Goal: Task Accomplishment & Management: Use online tool/utility

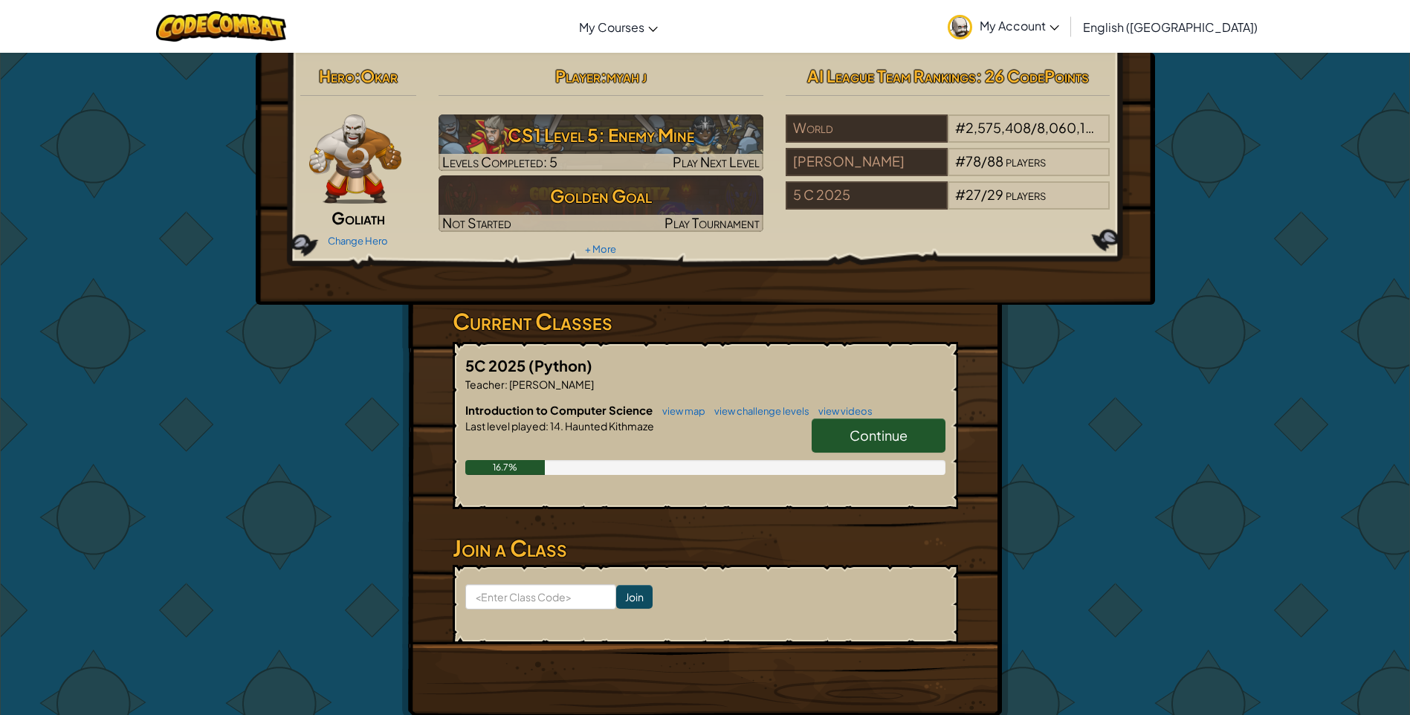
click at [1059, 19] on span "My Account" at bounding box center [1020, 26] width 80 height 16
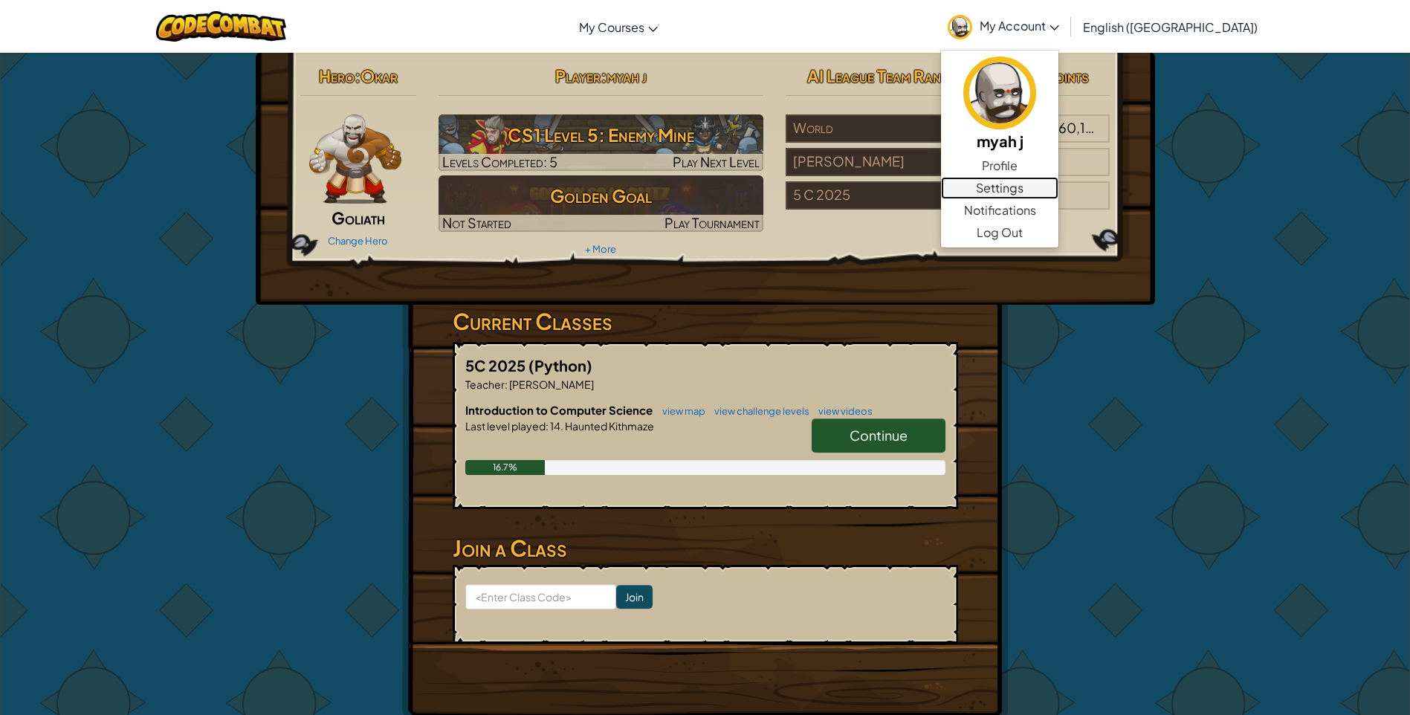
click at [1059, 186] on link "Settings" at bounding box center [999, 188] width 117 height 22
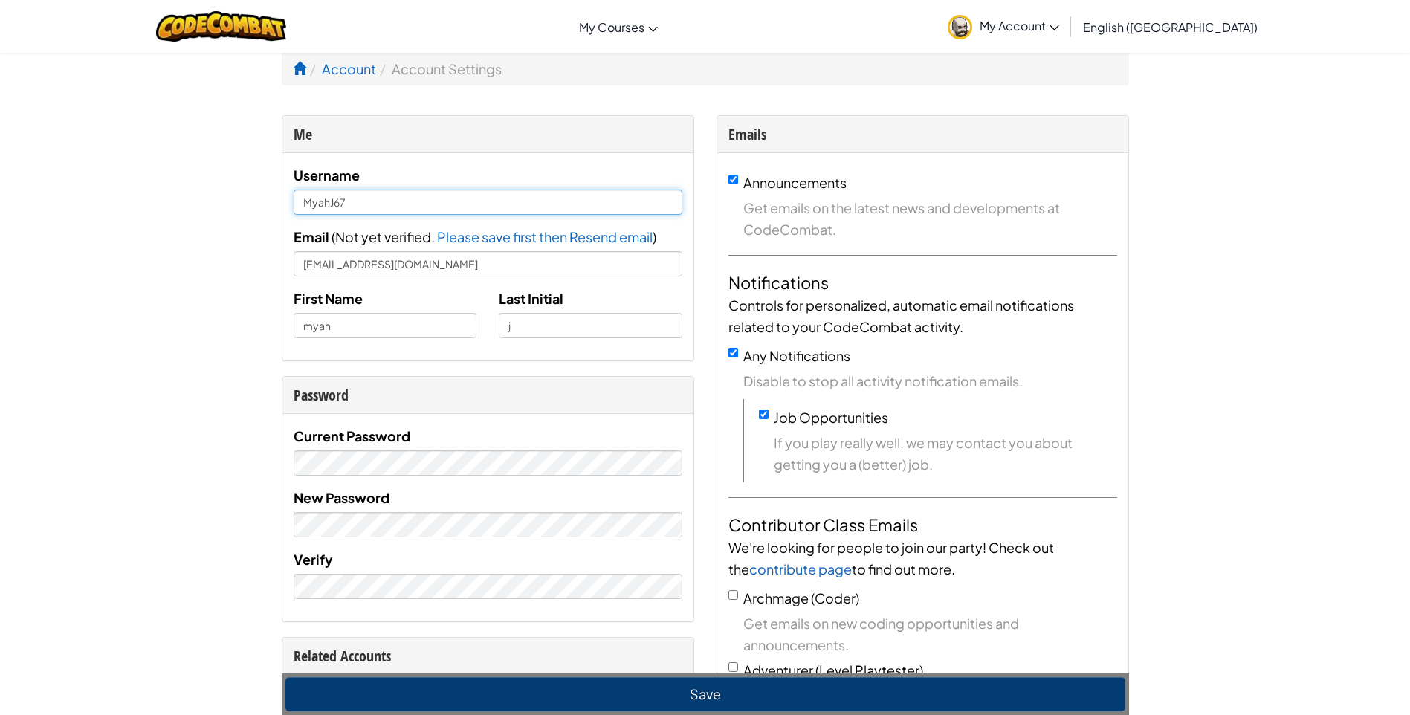
click at [414, 199] on input "MyahJ67" at bounding box center [488, 202] width 389 height 25
type input "M"
type input "coolboistormy7"
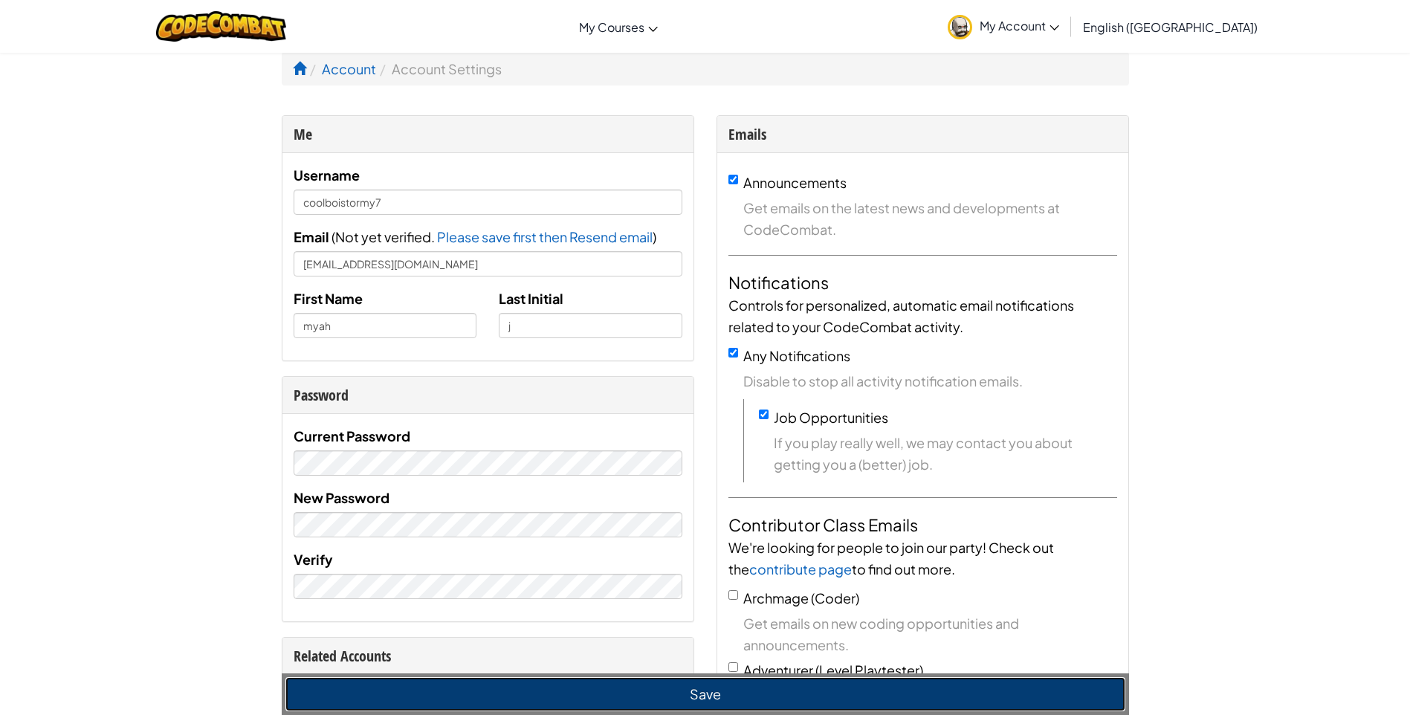
click at [555, 702] on button "Save" at bounding box center [705, 694] width 840 height 34
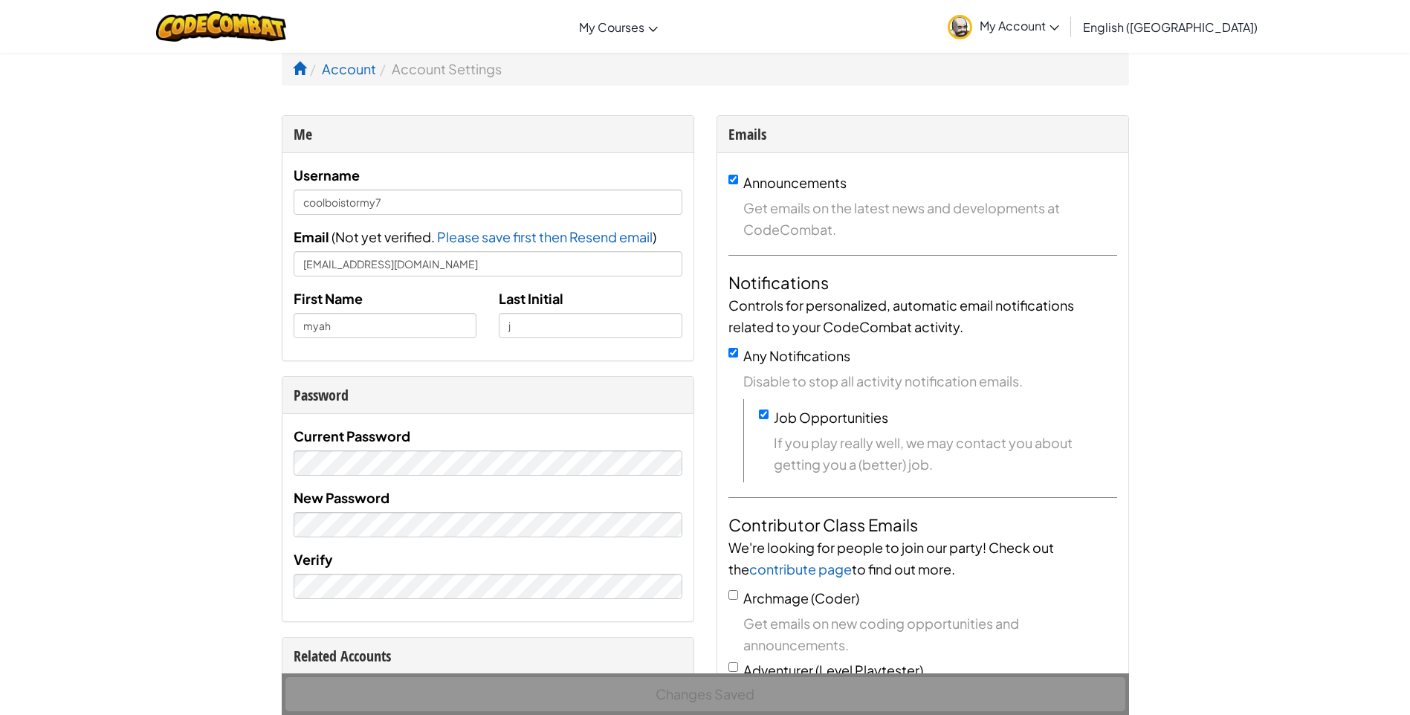
click at [740, 695] on div "Changes Saved" at bounding box center [705, 694] width 847 height 42
click at [1059, 27] on icon at bounding box center [1055, 27] width 10 height 5
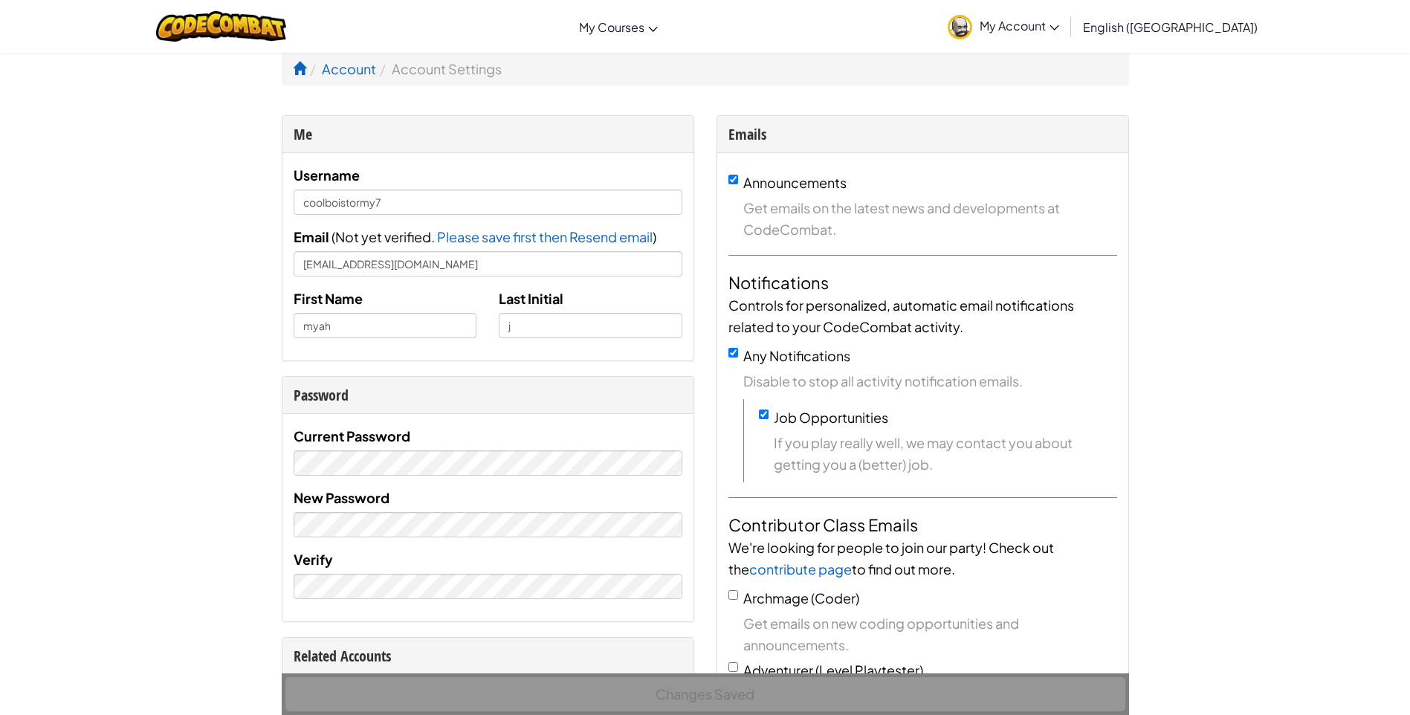
click at [668, 689] on div "Changes Saved" at bounding box center [705, 694] width 847 height 42
click at [668, 690] on div "Changes Saved" at bounding box center [705, 694] width 847 height 42
click at [298, 71] on span at bounding box center [299, 68] width 13 height 13
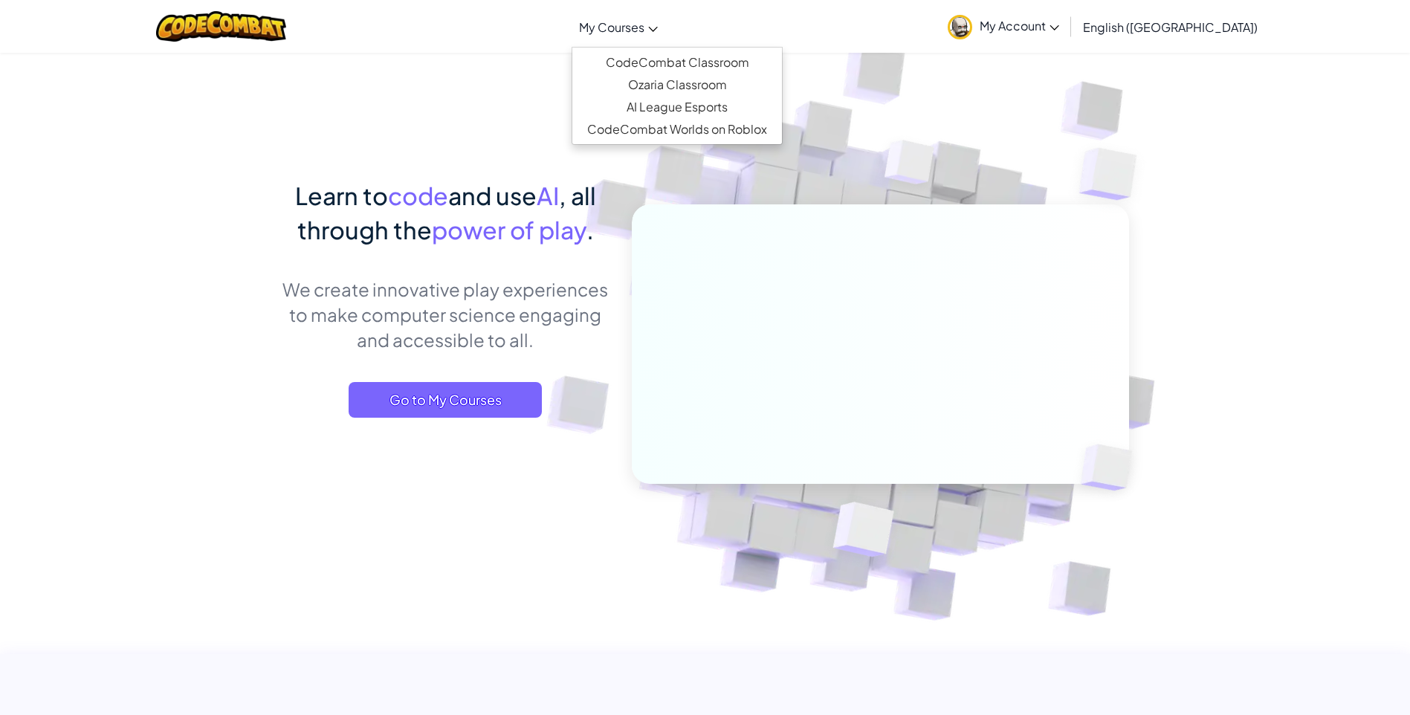
click at [665, 33] on link "My Courses" at bounding box center [619, 27] width 94 height 40
click at [1059, 23] on span "My Account" at bounding box center [1020, 26] width 80 height 16
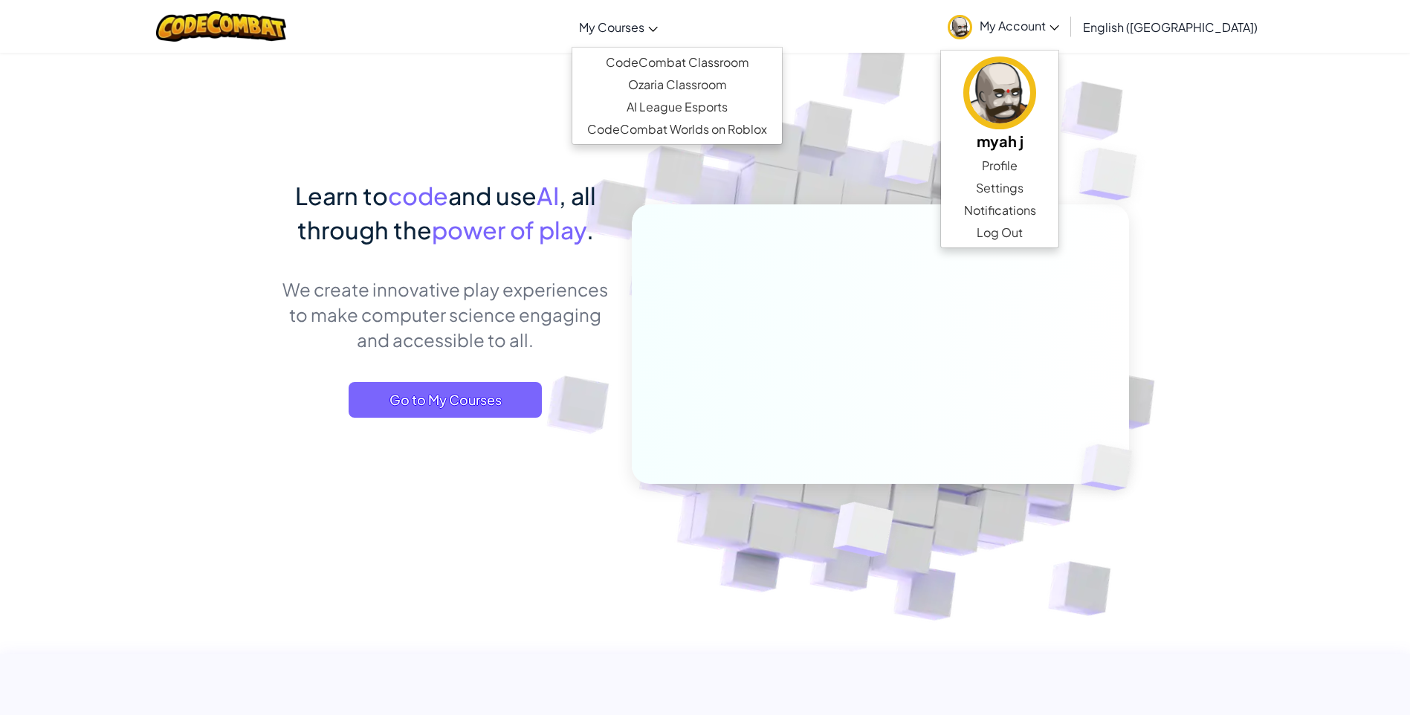
click at [644, 31] on span "My Courses" at bounding box center [611, 27] width 65 height 16
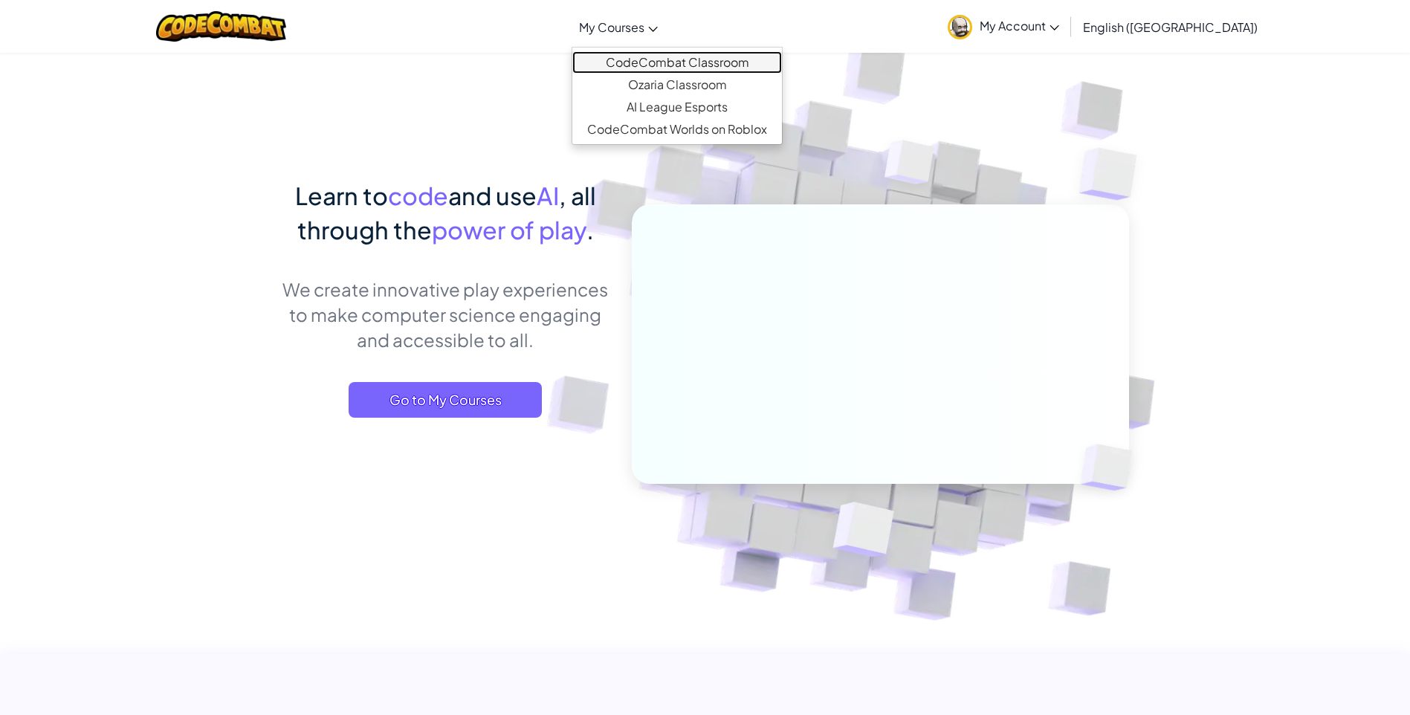
click at [737, 59] on link "CodeCombat Classroom" at bounding box center [677, 62] width 210 height 22
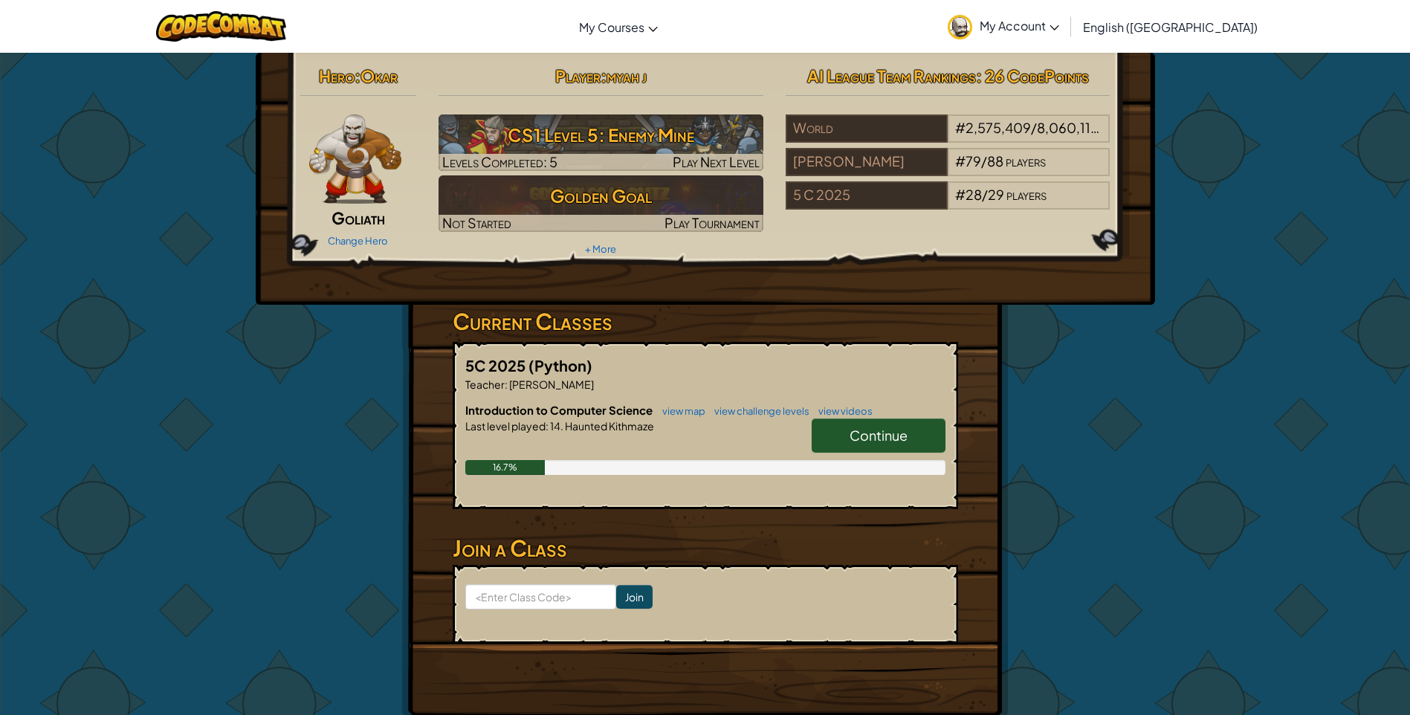
click at [856, 424] on link "Continue" at bounding box center [879, 436] width 134 height 34
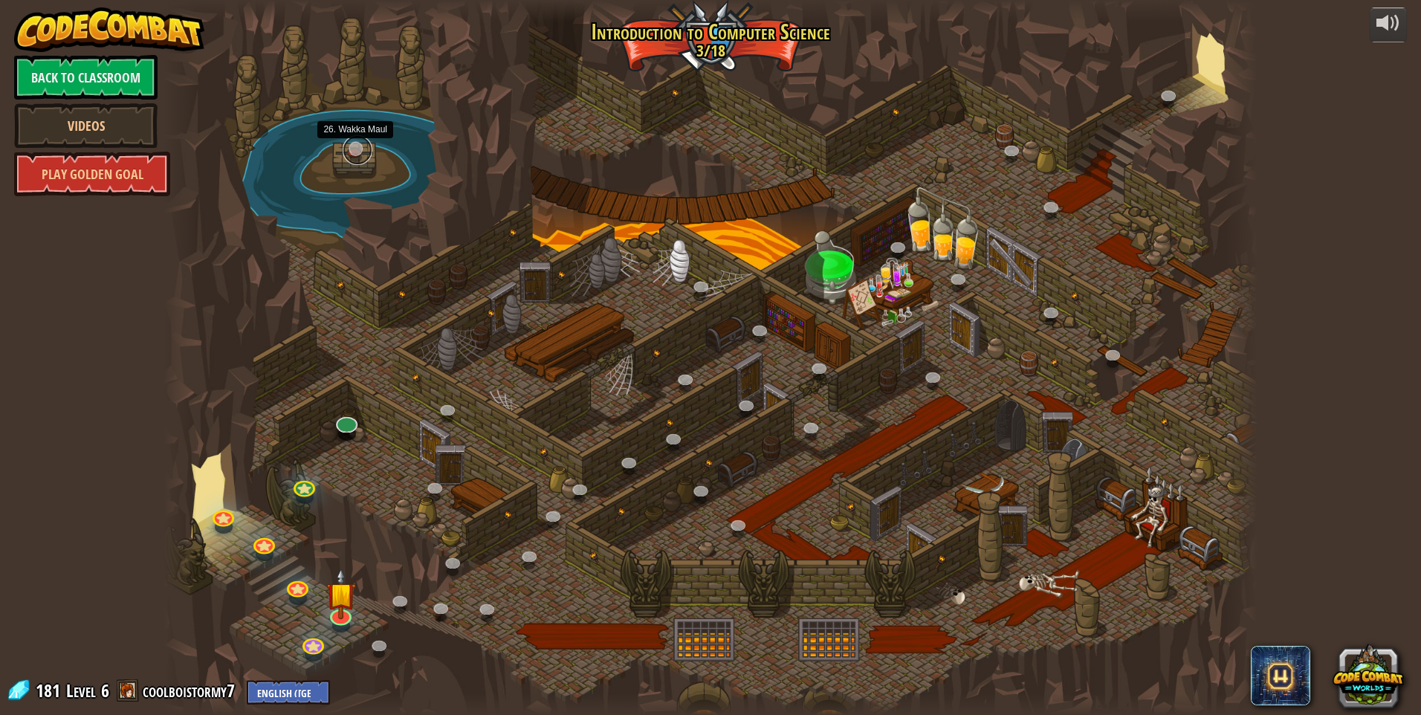
click at [353, 143] on link at bounding box center [358, 150] width 30 height 30
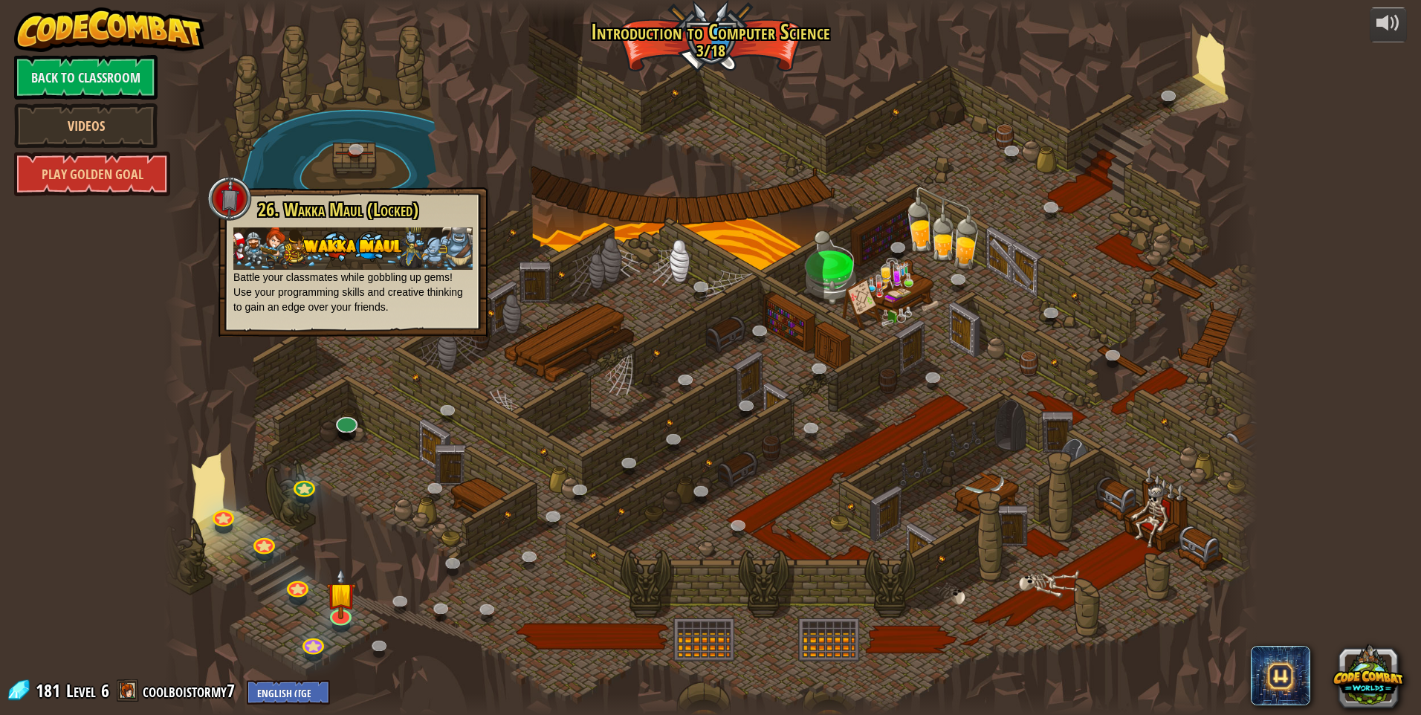
click at [313, 260] on img at bounding box center [352, 248] width 239 height 42
click at [358, 259] on img at bounding box center [352, 248] width 239 height 42
click at [228, 192] on div at bounding box center [229, 198] width 45 height 45
click at [342, 427] on link at bounding box center [345, 419] width 30 height 30
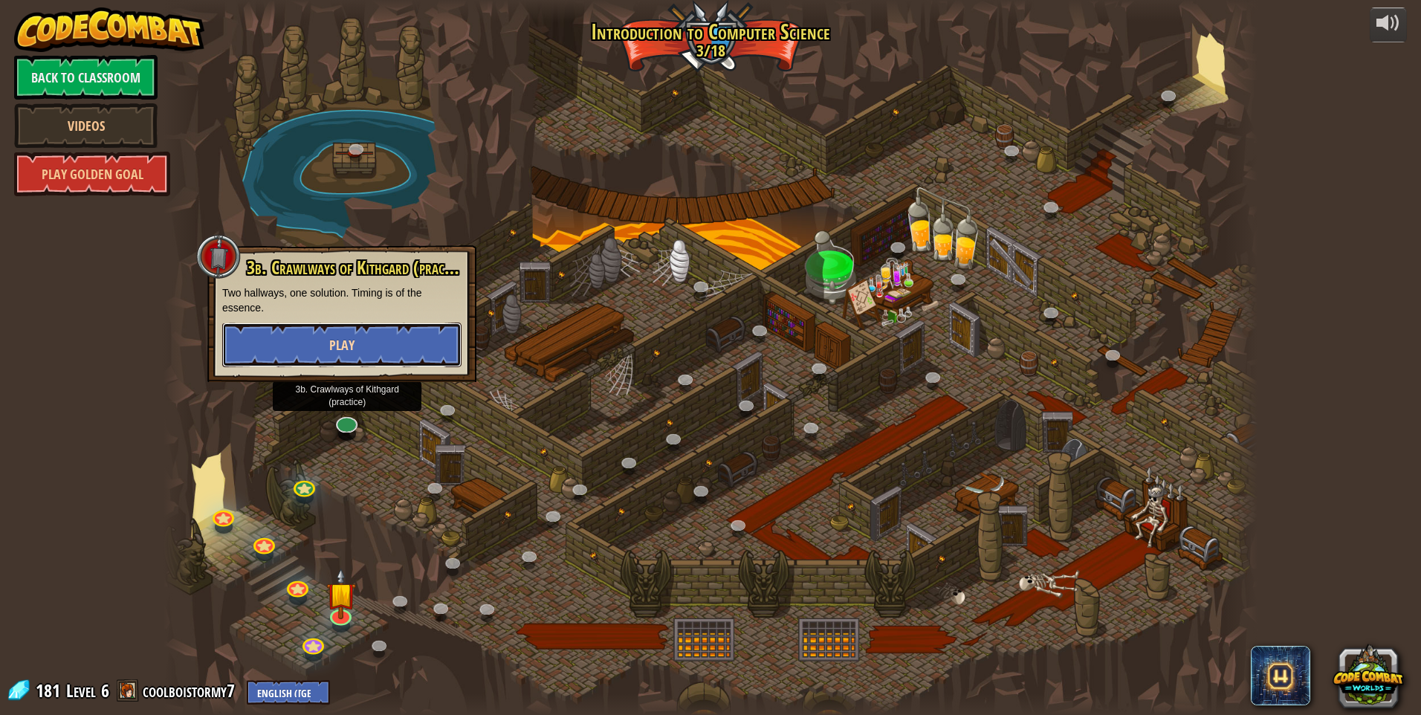
click at [351, 366] on button "Play" at bounding box center [341, 345] width 239 height 45
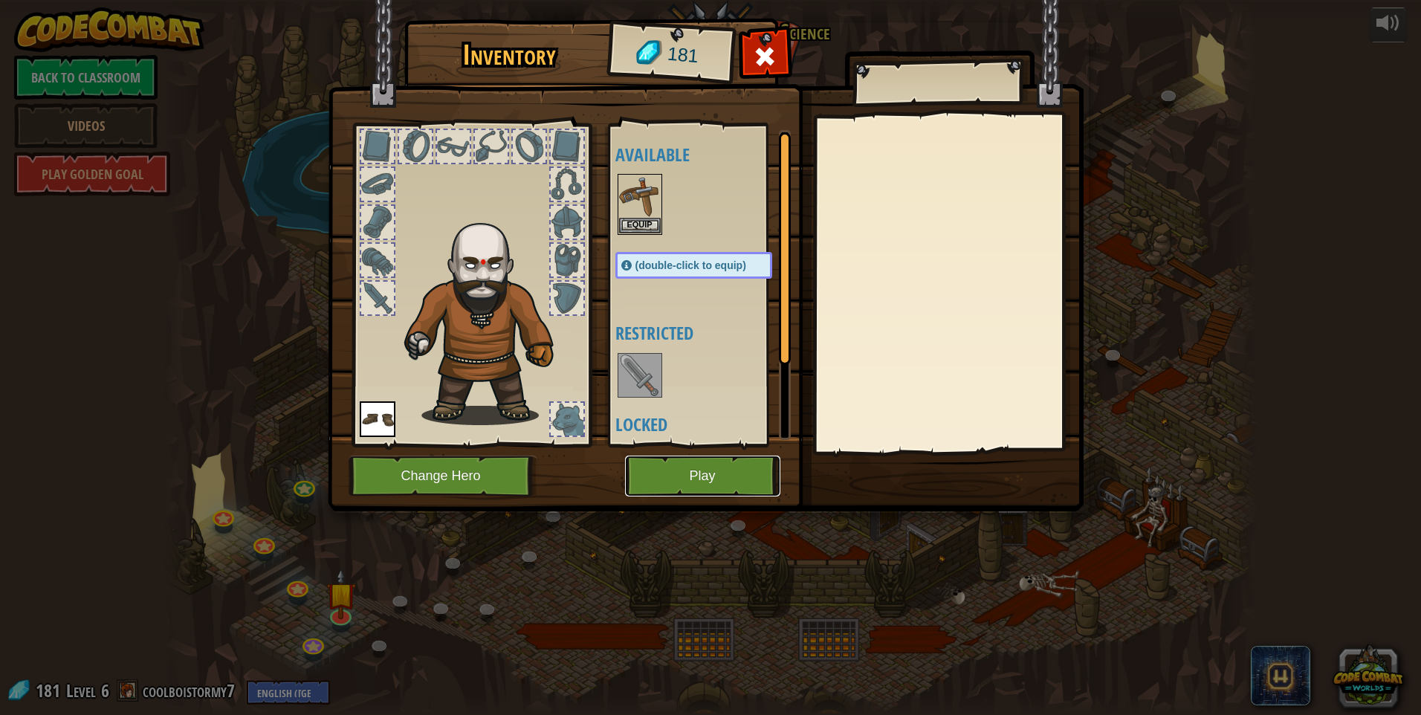
click at [733, 482] on button "Play" at bounding box center [702, 476] width 155 height 41
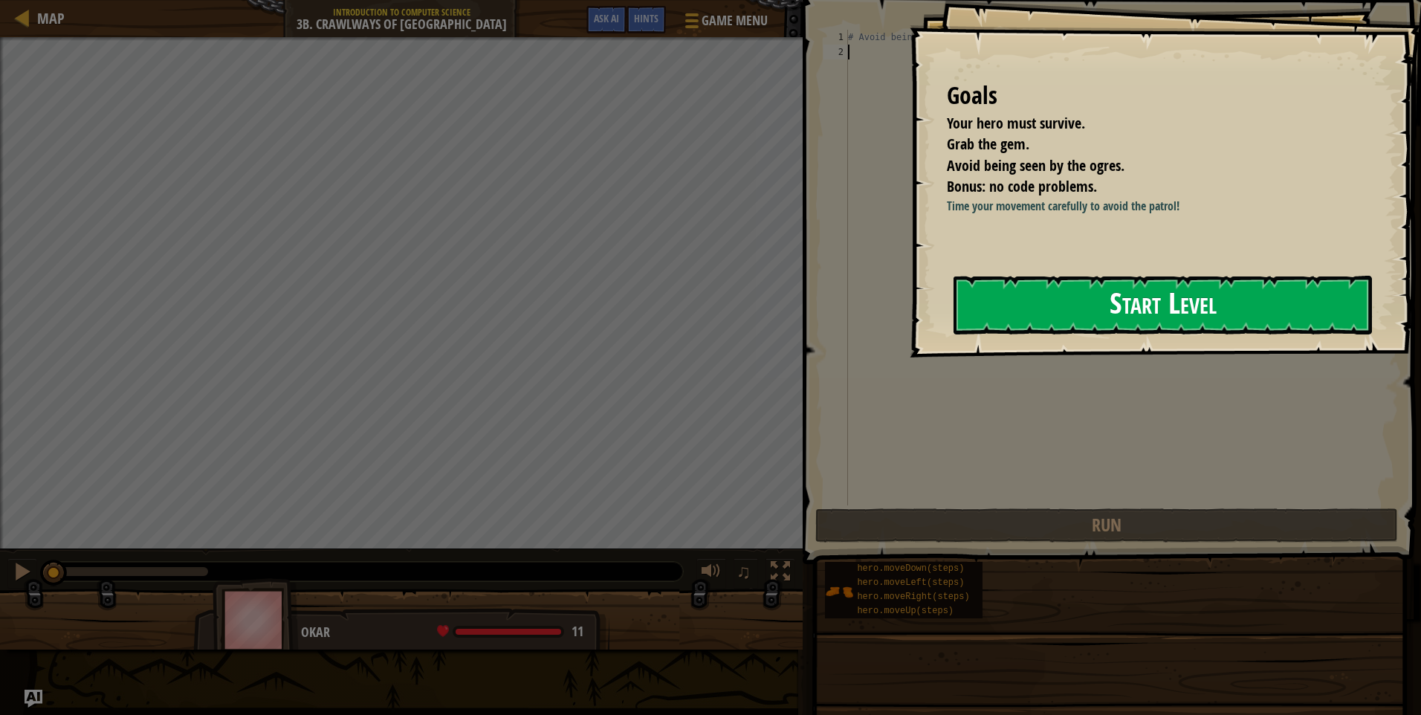
drag, startPoint x: 1029, startPoint y: 287, endPoint x: 1030, endPoint y: 301, distance: 14.1
click at [1030, 301] on button "Start Level" at bounding box center [1163, 305] width 419 height 59
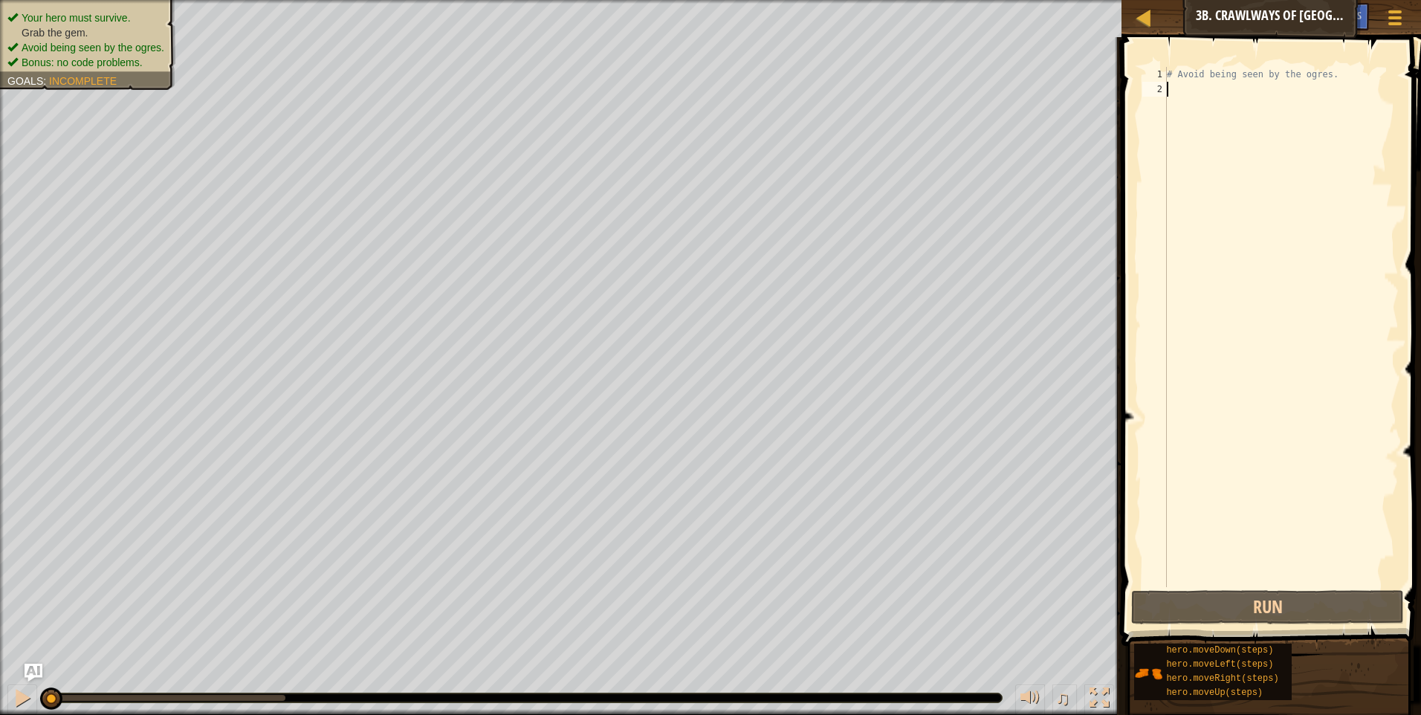
type textarea "r"
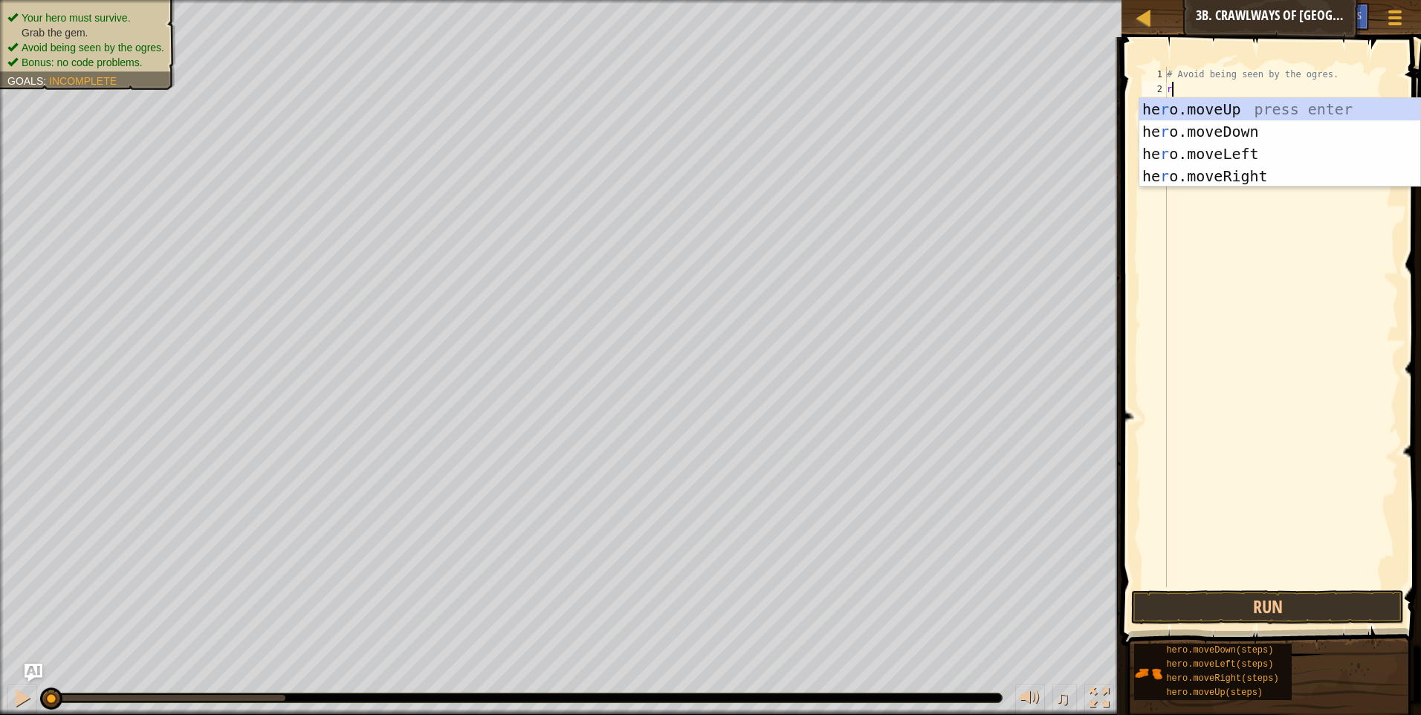
scroll to position [7, 0]
click at [1186, 169] on div "he r o.moveUp press enter he r o.moveDown press enter he r o.moveLeft press ent…" at bounding box center [1280, 165] width 281 height 134
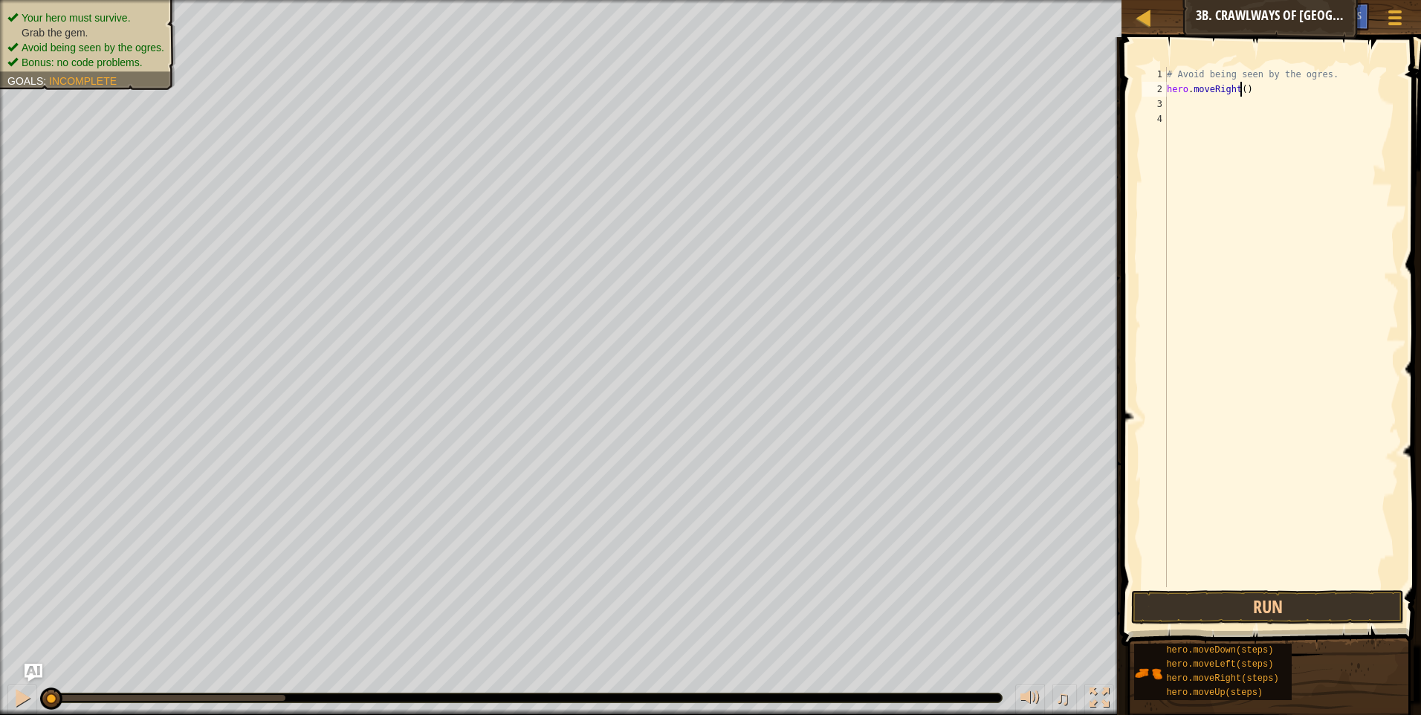
click at [1240, 87] on div "# Avoid being seen by the ogres. hero . moveRight ( )" at bounding box center [1281, 342] width 235 height 550
type textarea "hero.moveRight(2)"
click at [1199, 106] on div "# Avoid being seen by the ogres. hero . moveRight ( 2 )" at bounding box center [1281, 342] width 235 height 550
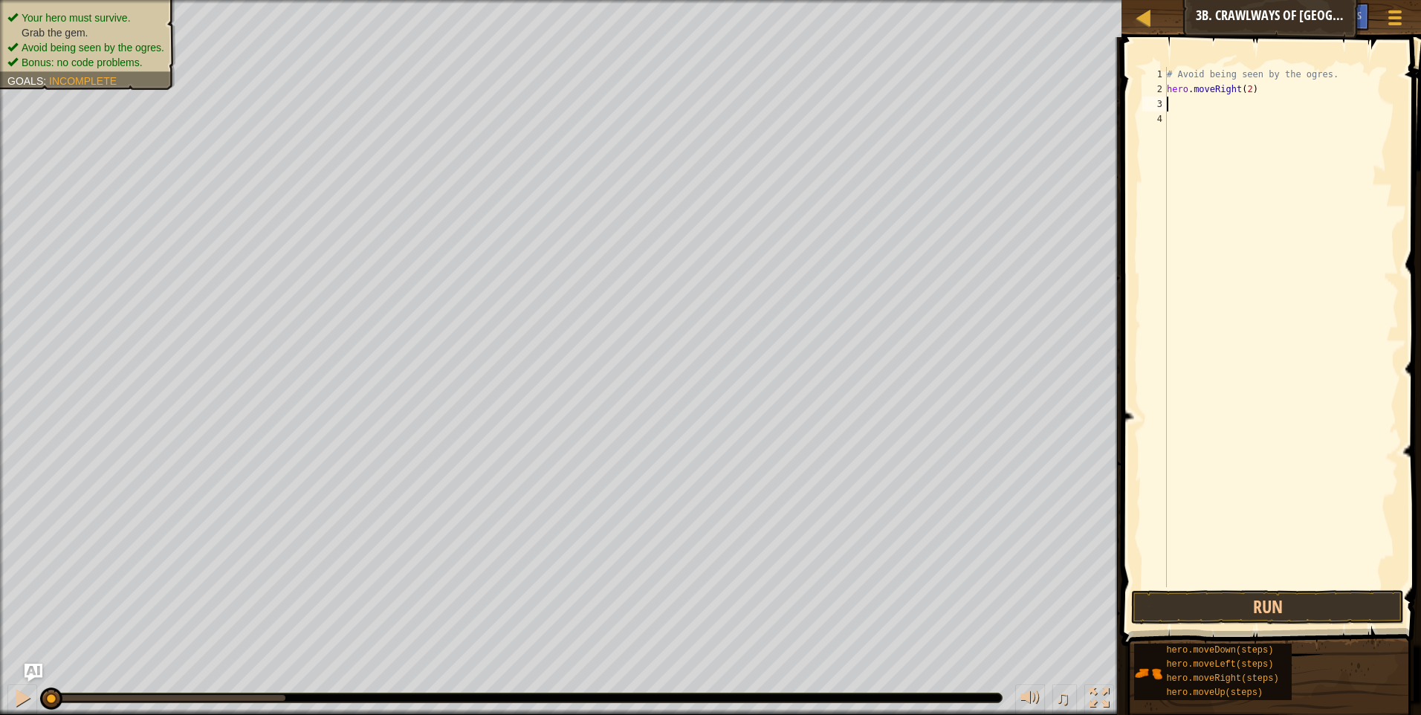
type textarea "l"
click at [1200, 123] on div "hero.move L eft press enter" at bounding box center [1280, 146] width 281 height 67
type textarea "r"
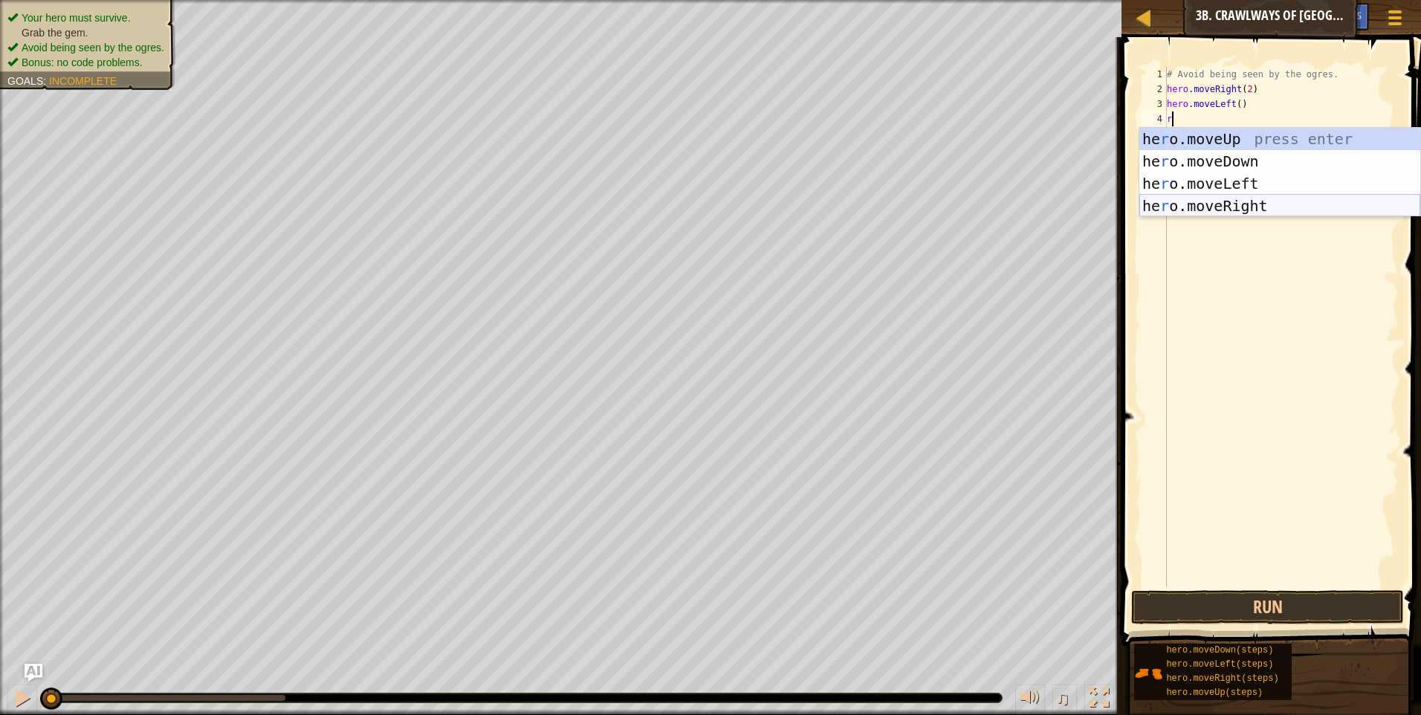
click at [1202, 200] on div "he r o.moveUp press enter he r o.moveDown press enter he r o.moveLeft press ent…" at bounding box center [1280, 195] width 281 height 134
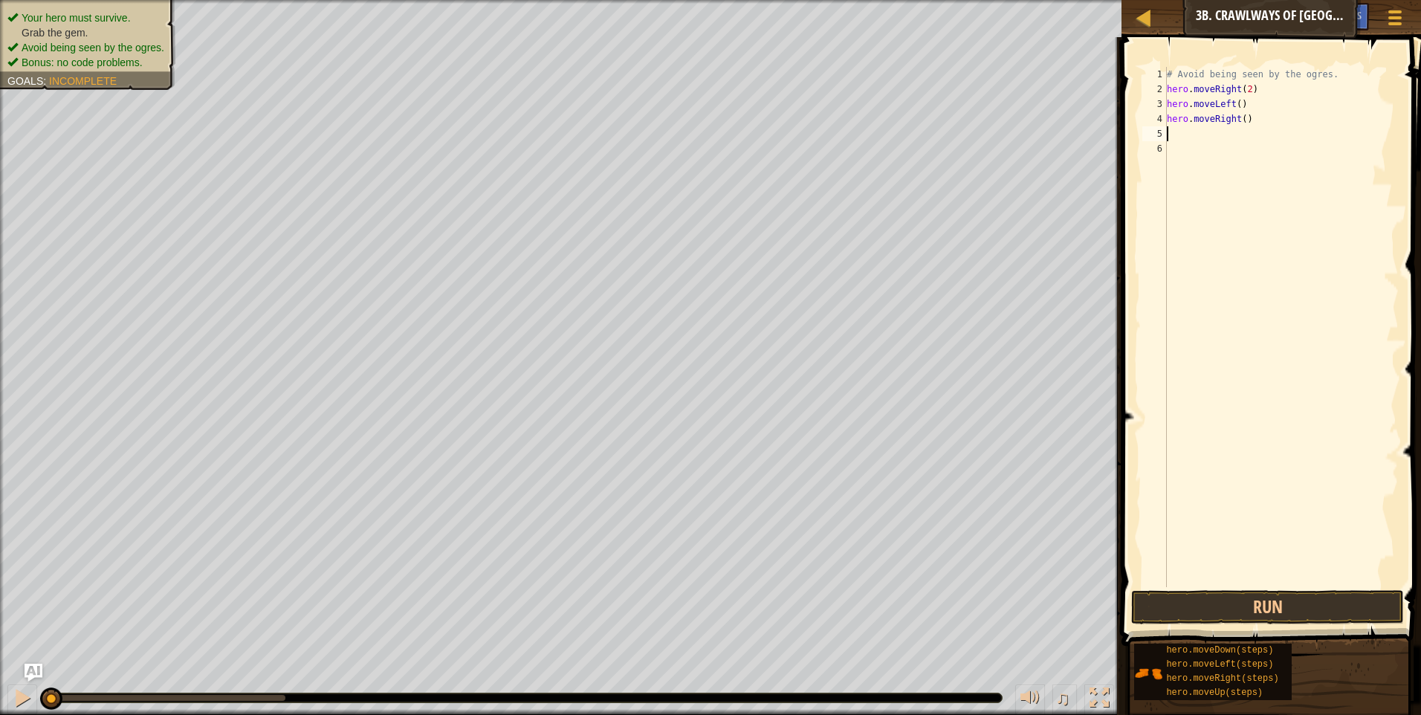
type textarea "r"
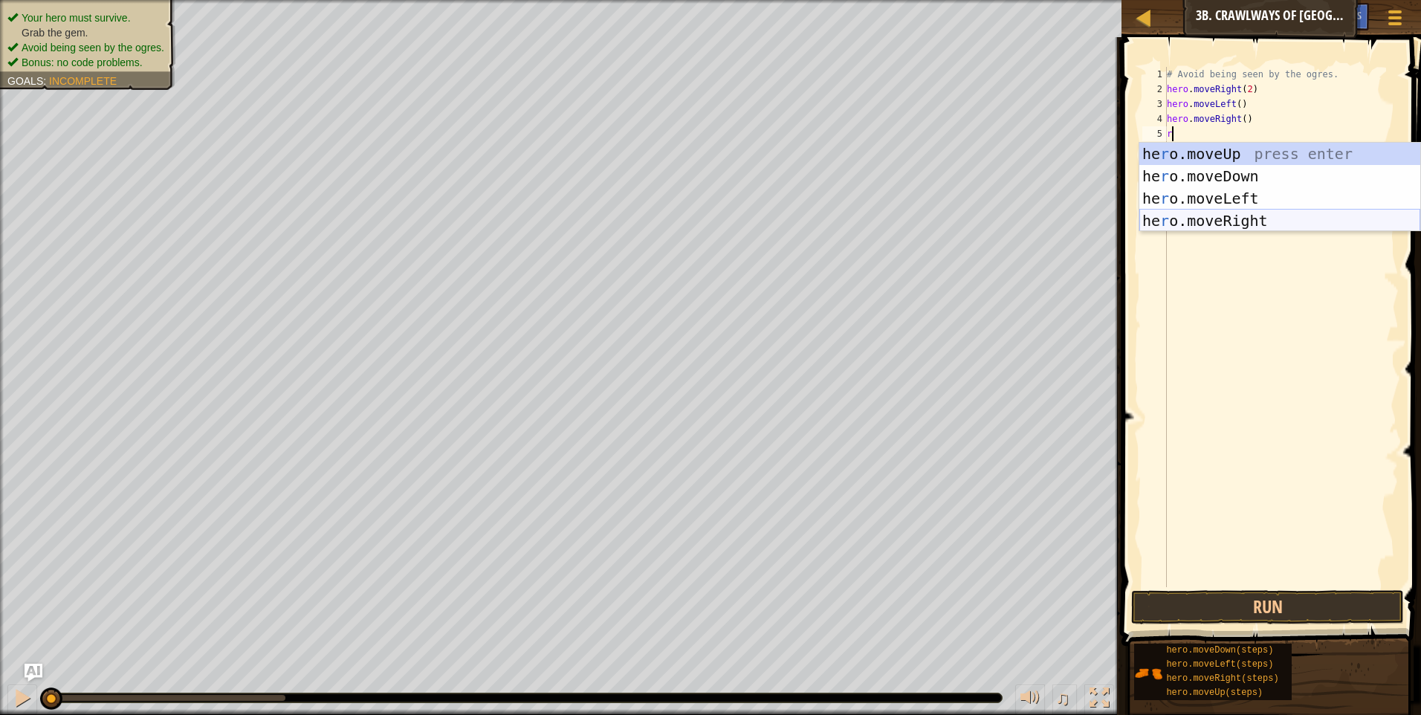
click at [1194, 220] on div "he r o.moveUp press enter he r o.moveDown press enter he r o.moveLeft press ent…" at bounding box center [1280, 210] width 281 height 134
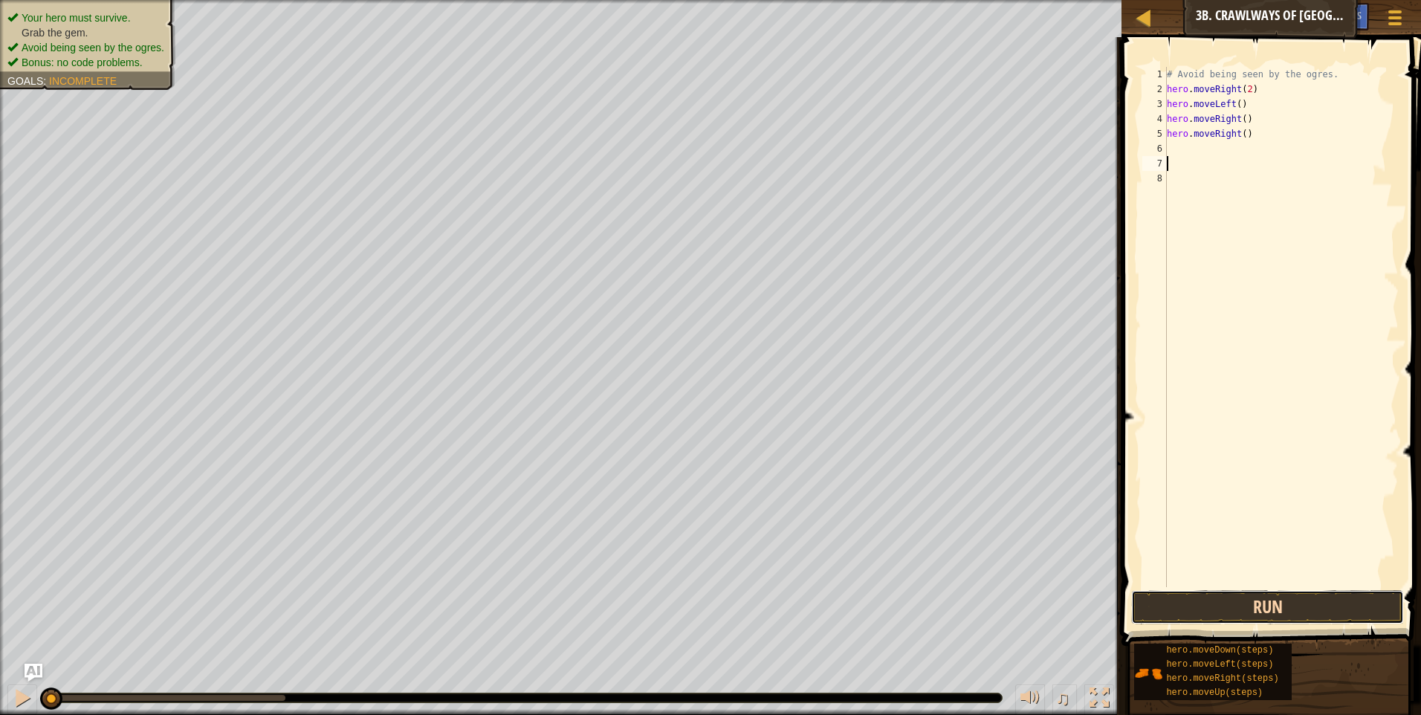
click at [1201, 601] on button "Run" at bounding box center [1267, 607] width 273 height 34
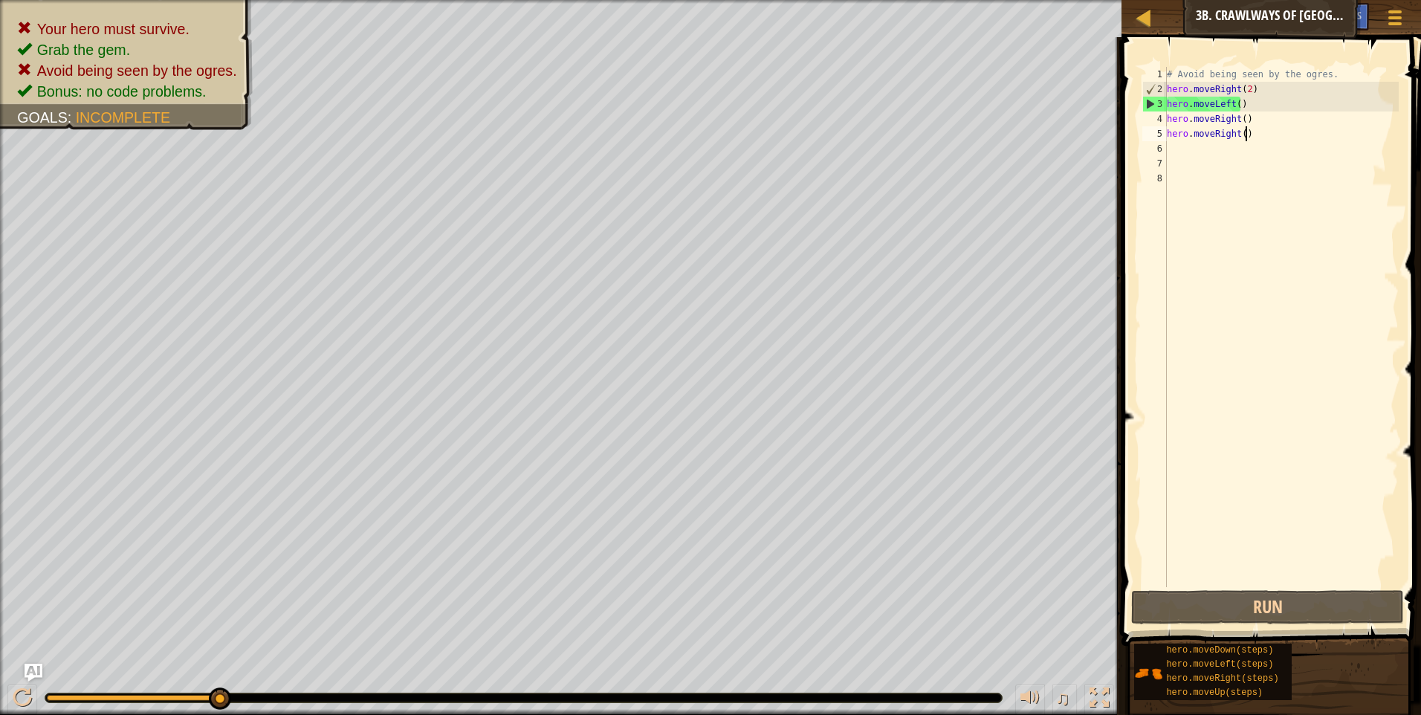
click at [1244, 136] on div "# Avoid being seen by the ogres. hero . moveRight ( 2 ) hero . moveLeft ( ) her…" at bounding box center [1281, 342] width 235 height 550
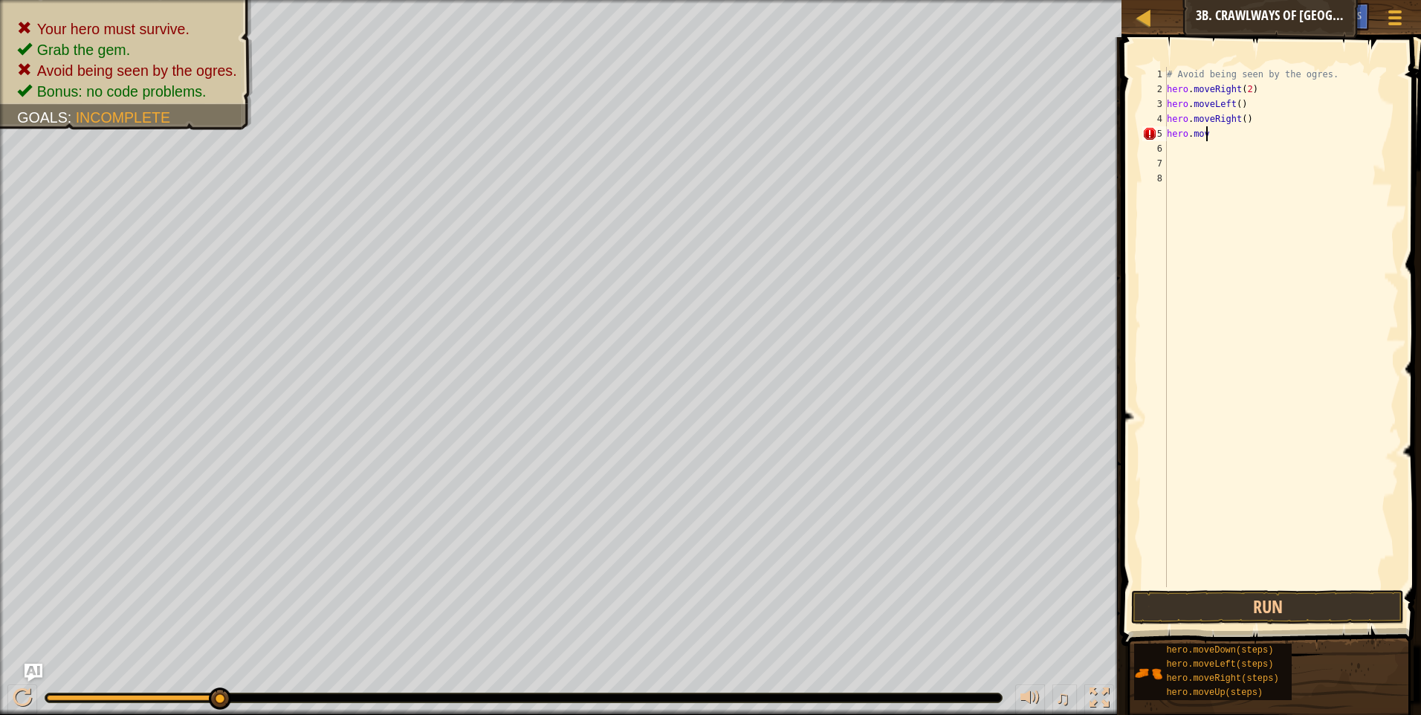
type textarea "h"
type textarea "#"
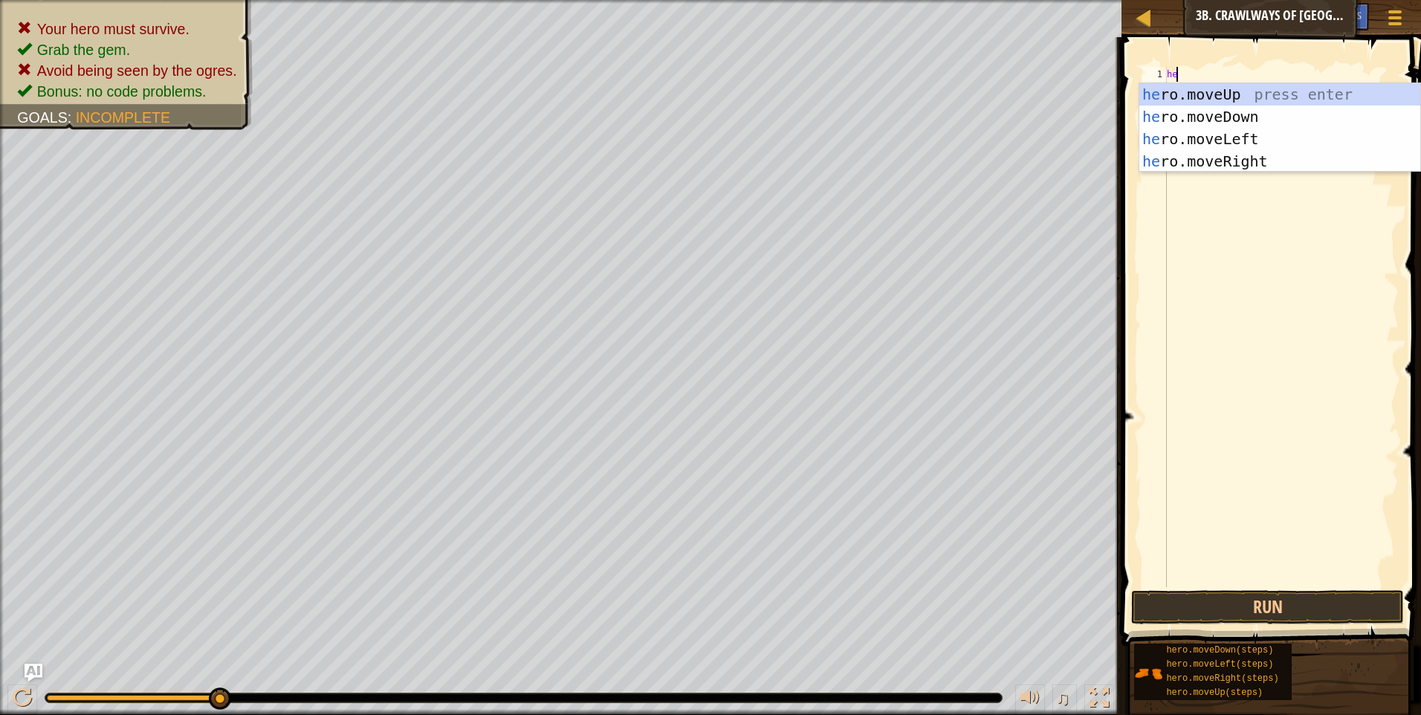
scroll to position [7, 1]
type textarea "hero"
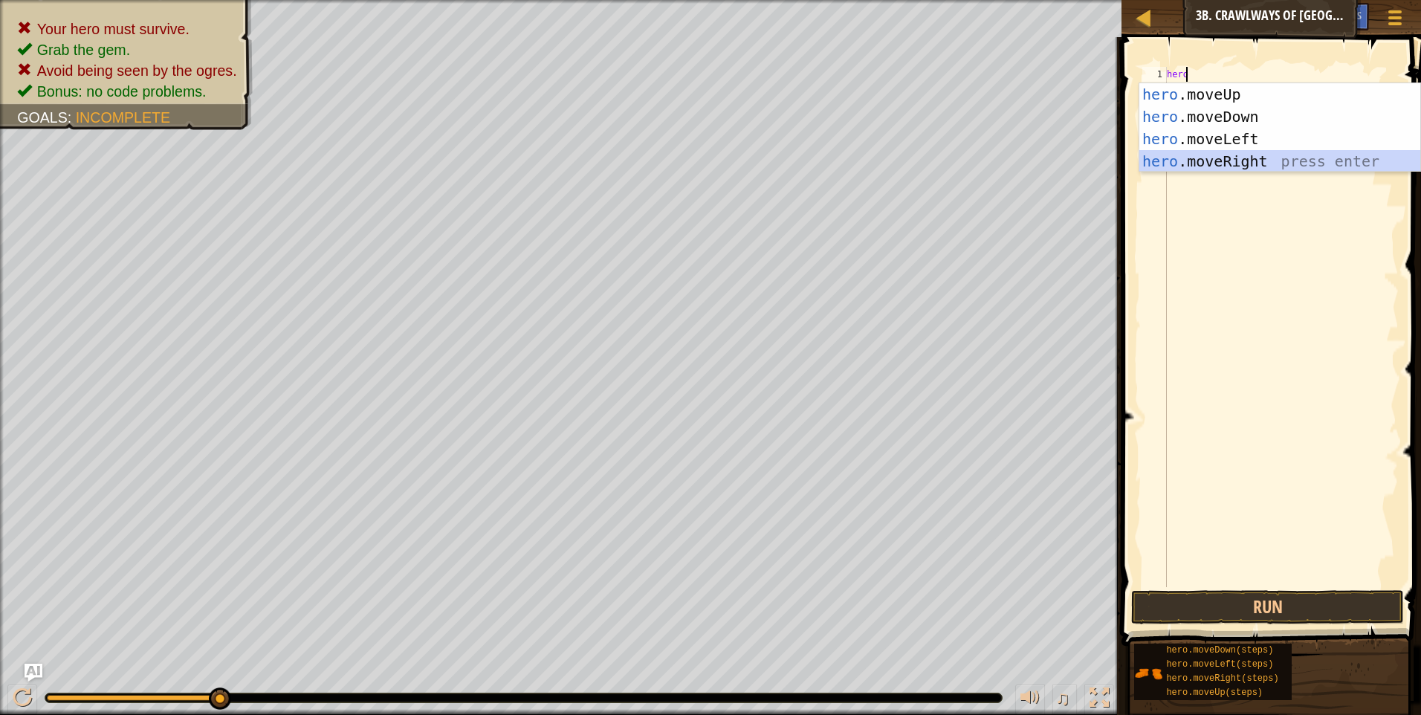
click at [1248, 153] on div "hero .moveUp press enter hero .moveDown press enter hero .moveLeft press enter …" at bounding box center [1280, 150] width 281 height 134
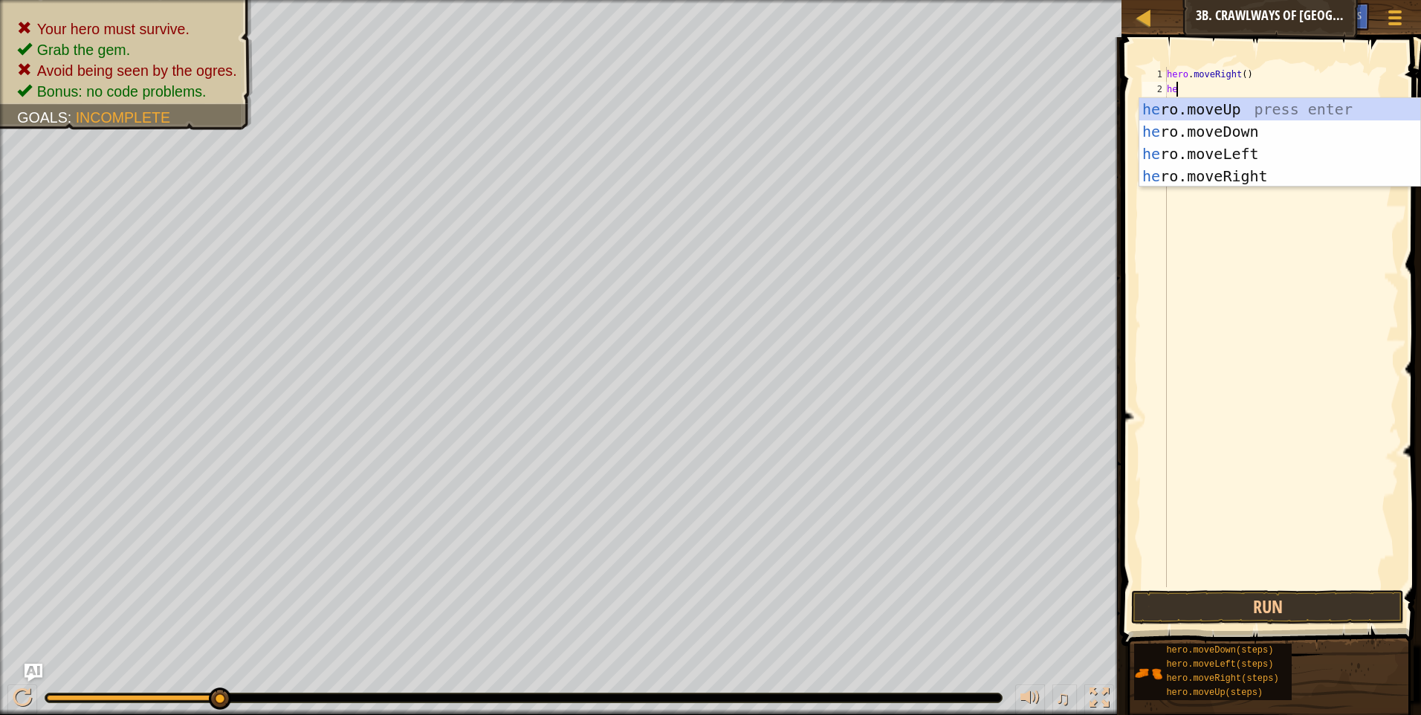
type textarea "her"
click at [1247, 174] on div "her o.moveUp press enter her o.moveDown press enter her o.moveLeft press enter …" at bounding box center [1280, 165] width 281 height 134
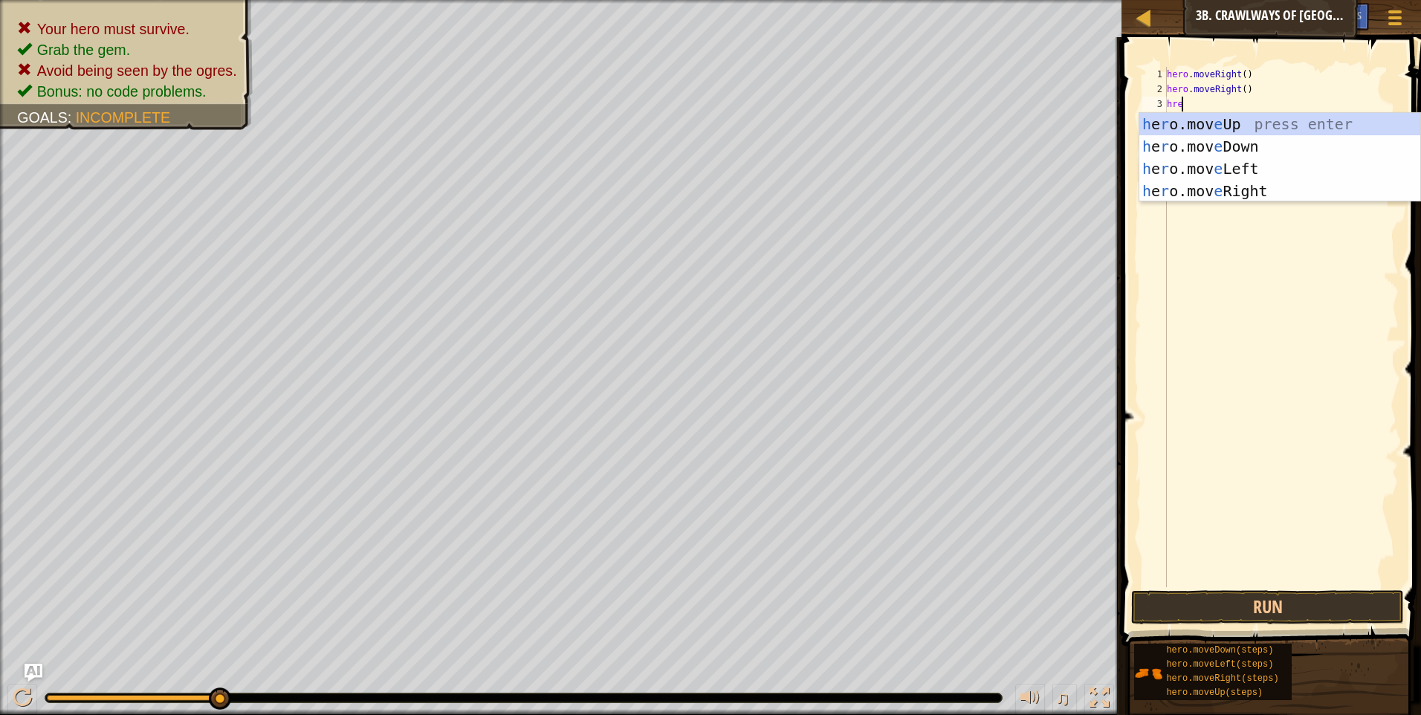
type textarea "hreo"
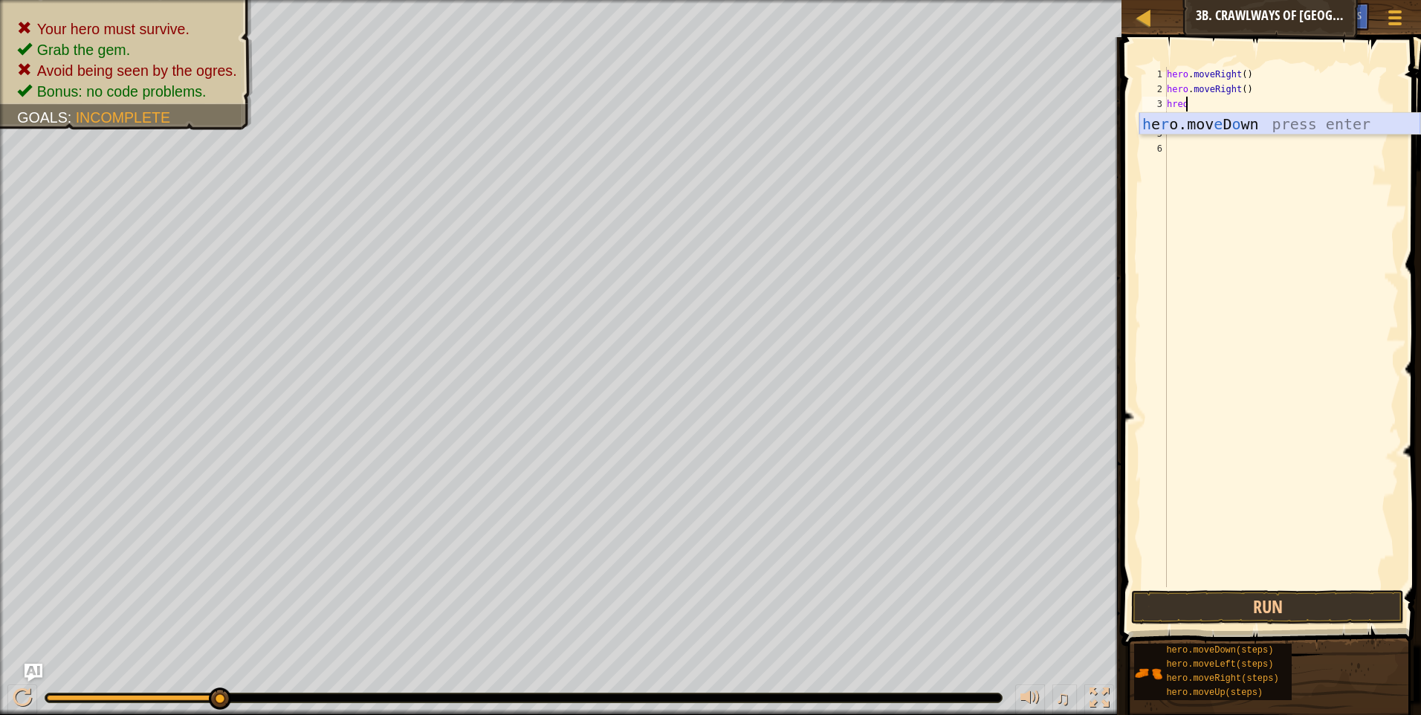
click at [1230, 128] on div "h e r o.mov e D o wn press enter" at bounding box center [1280, 146] width 281 height 67
click at [1235, 105] on div "hero . moveRight ( ) hero . moveRight ( ) hero . moveDown ( )" at bounding box center [1281, 342] width 235 height 550
type textarea ")"
click at [1240, 90] on div "hero . moveRight ( ) hero . moveRight ( )" at bounding box center [1281, 342] width 235 height 550
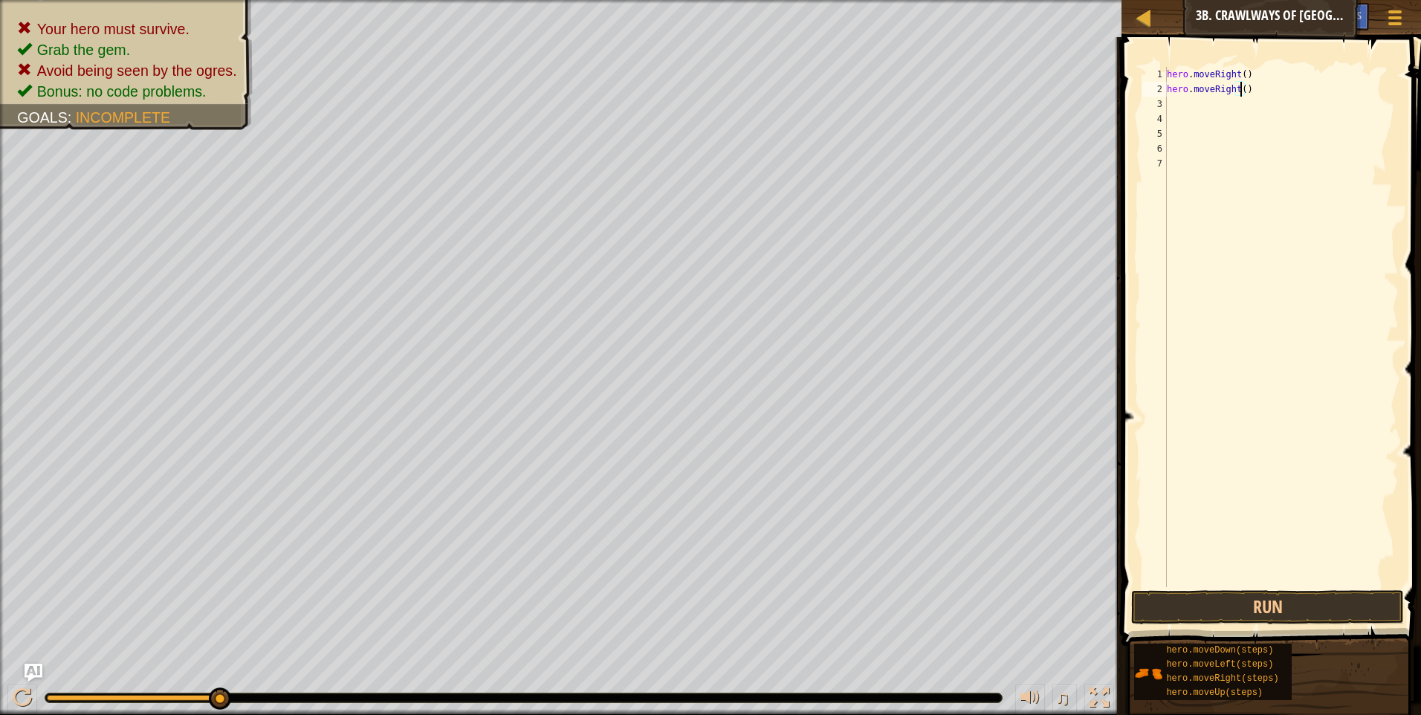
scroll to position [7, 6]
click at [1190, 608] on button "Run" at bounding box center [1267, 607] width 273 height 34
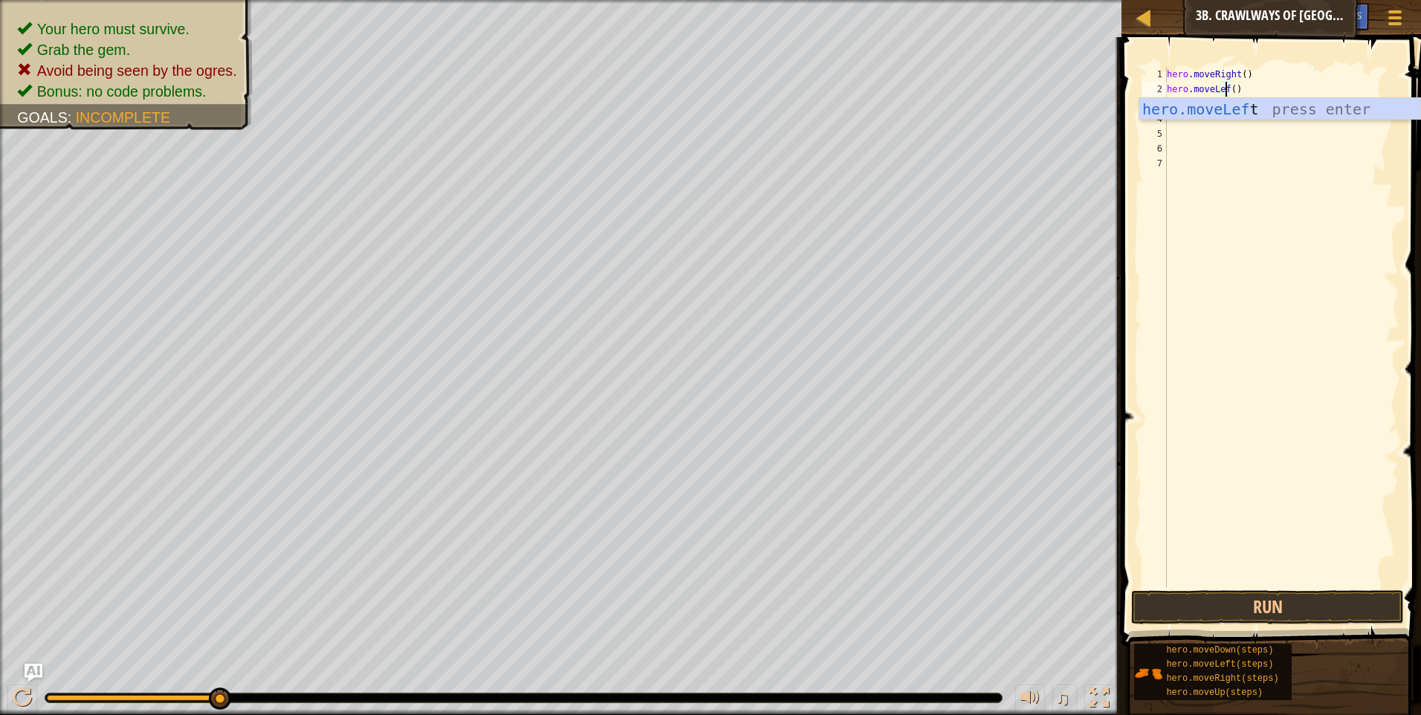
scroll to position [7, 5]
type textarea "hero.moveLeft()"
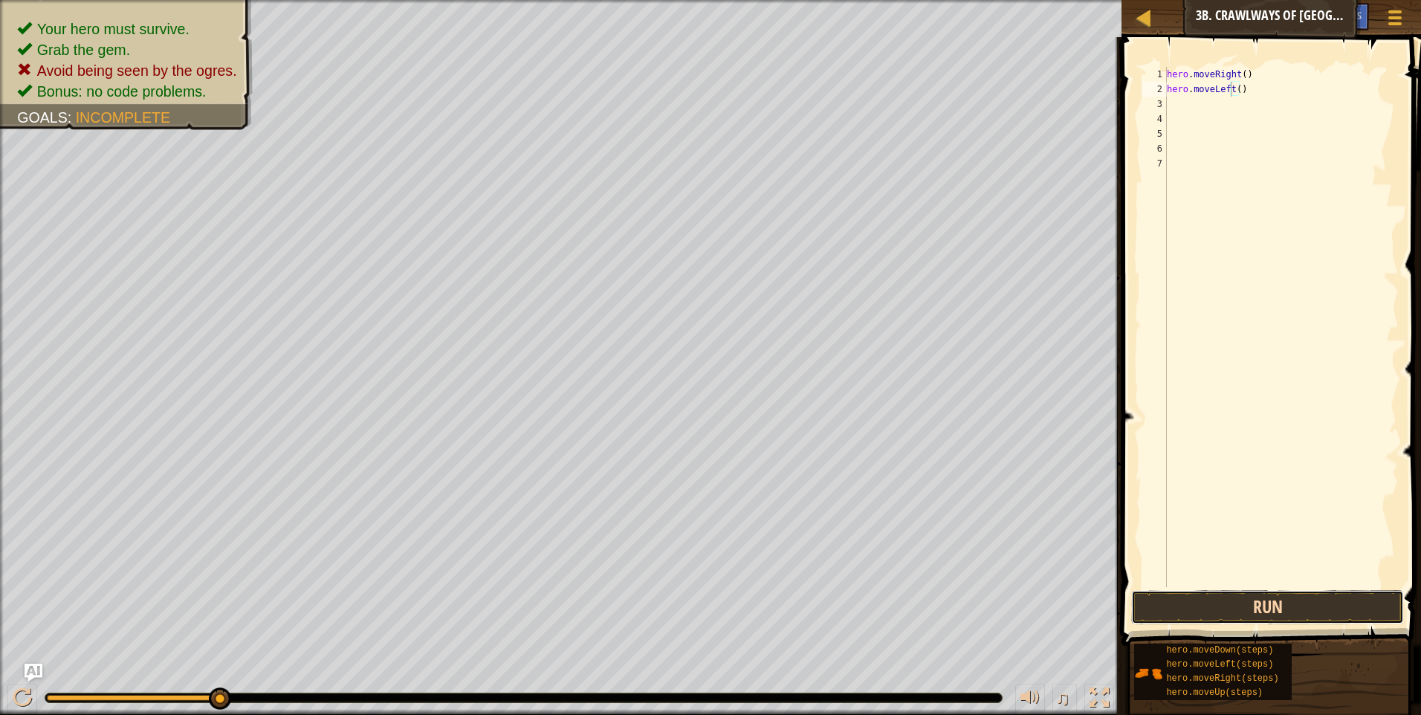
click at [1244, 602] on button "Run" at bounding box center [1267, 607] width 273 height 34
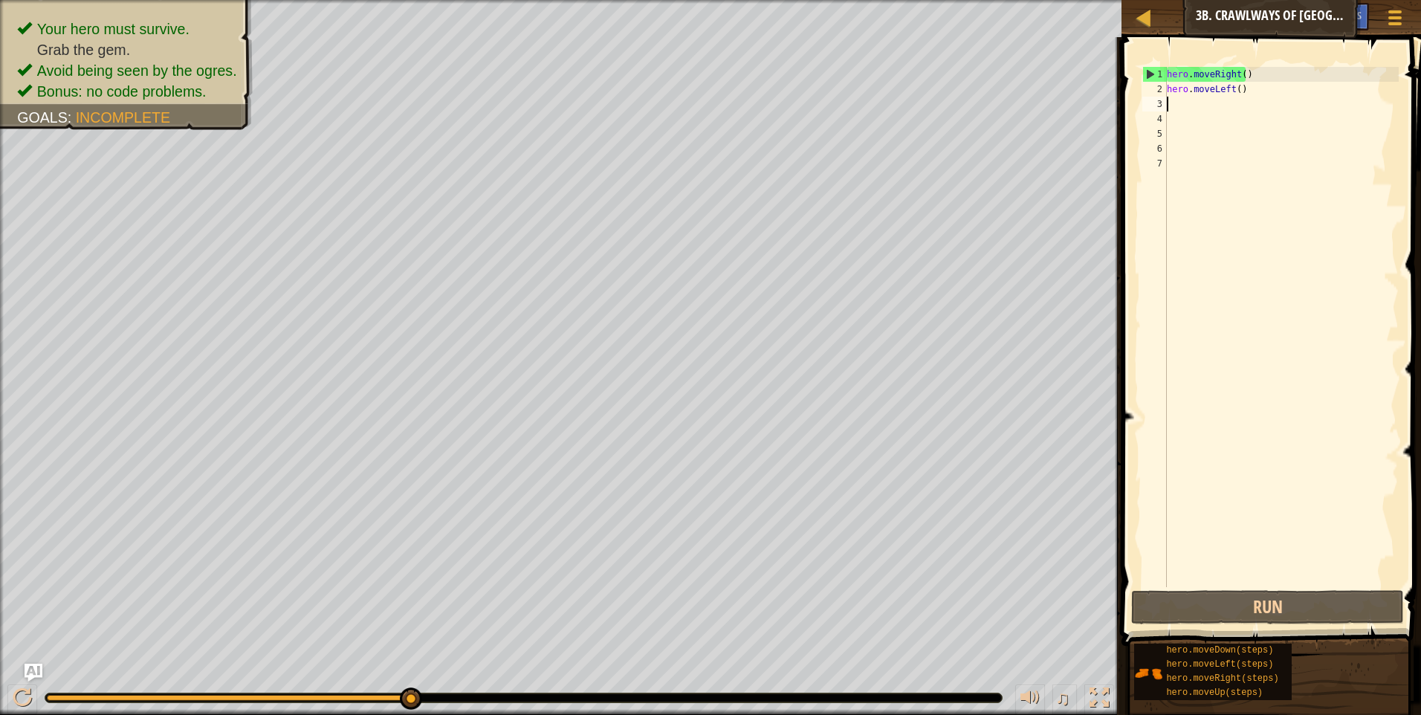
click at [1168, 103] on div "hero . moveRight ( ) hero . moveLeft ( )" at bounding box center [1281, 342] width 235 height 550
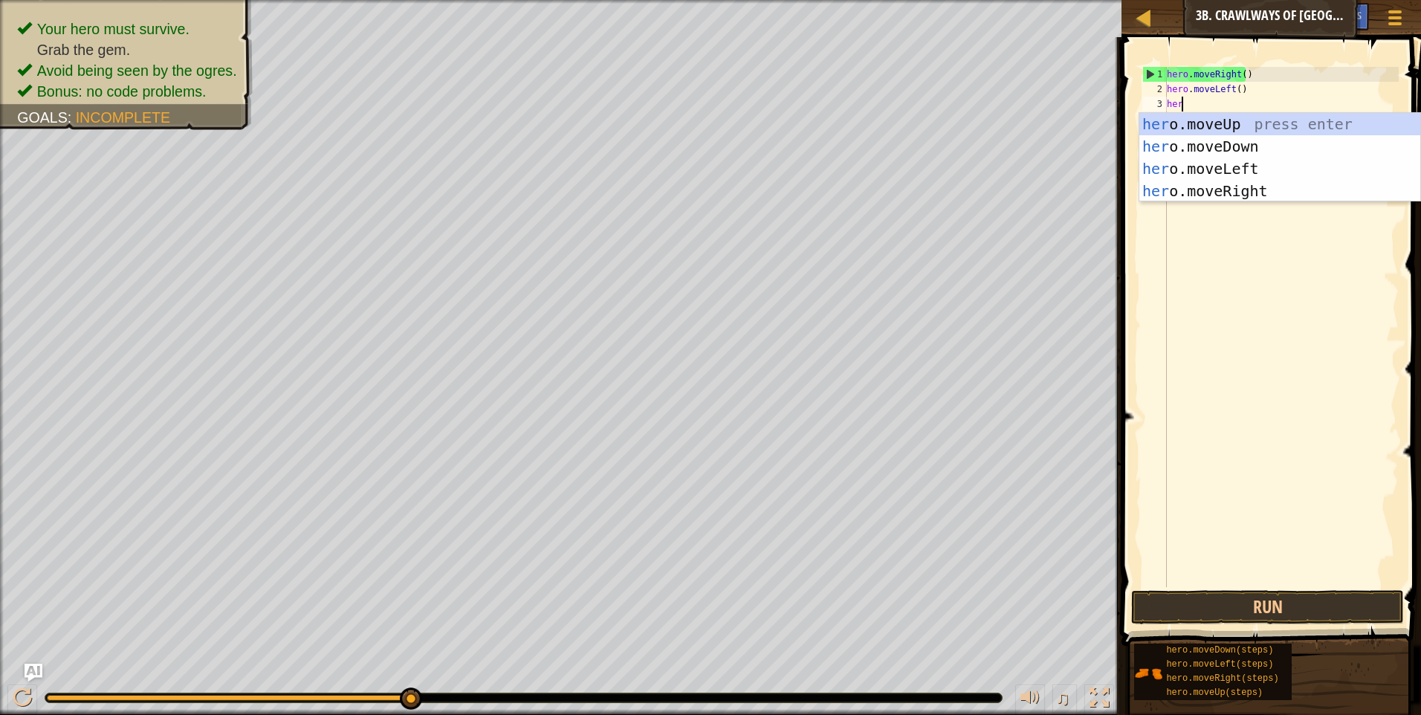
scroll to position [7, 1]
type textarea "hero"
click at [1256, 195] on div "hero .moveUp press enter hero .moveDown press enter hero .moveLeft press enter …" at bounding box center [1280, 180] width 281 height 134
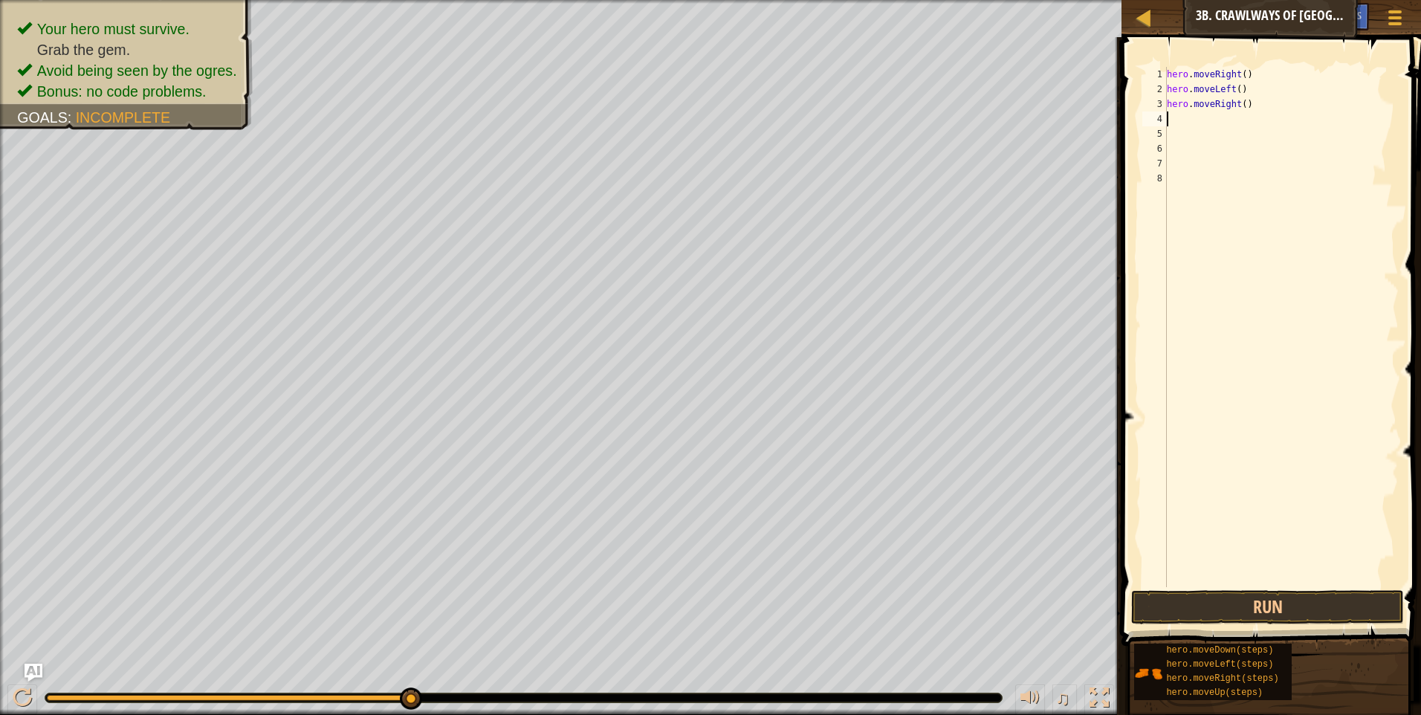
scroll to position [7, 0]
click at [1238, 103] on div "hero . moveRight ( ) hero . moveLeft ( ) hero . moveRight ( )" at bounding box center [1281, 342] width 235 height 550
click at [1239, 101] on div "hero . moveRight ( ) hero . moveLeft ( ) hero . moveRight ( )" at bounding box center [1281, 342] width 235 height 550
type textarea "hero.moveRight(2)"
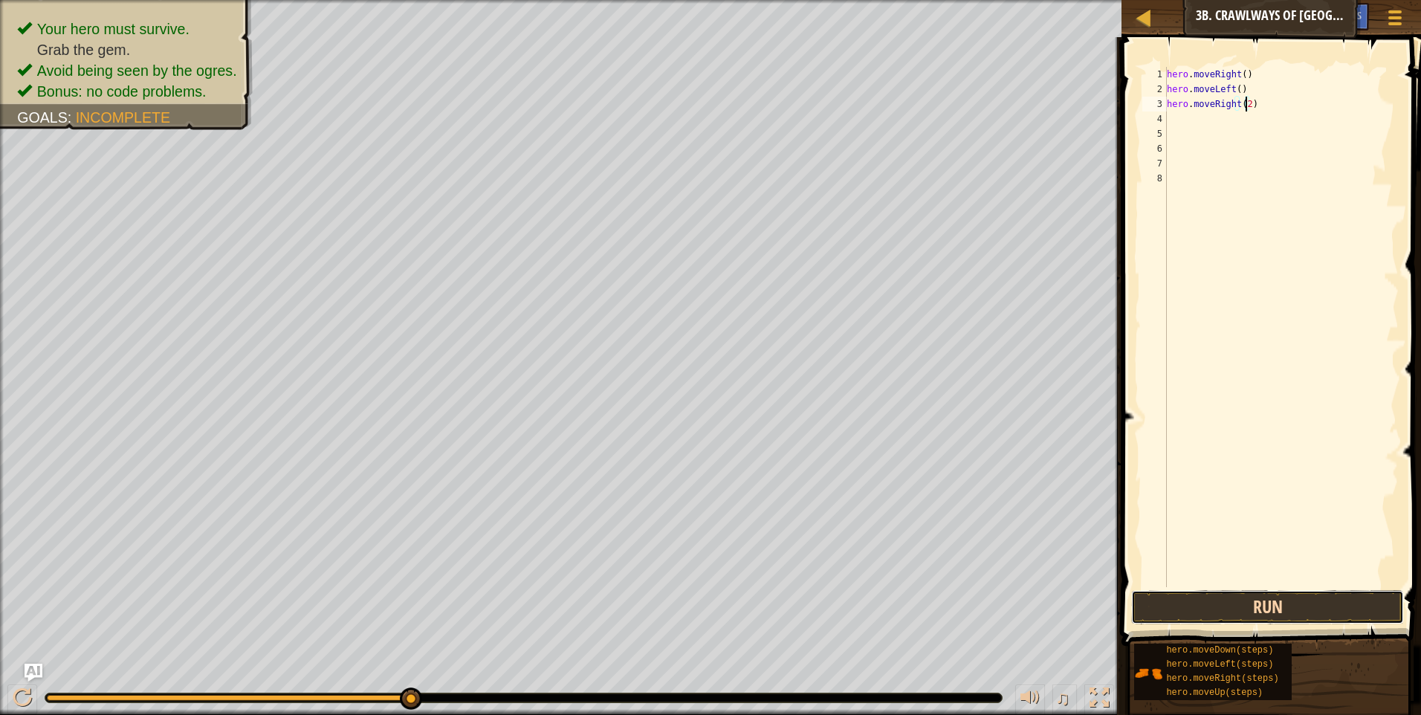
click at [1299, 595] on button "Run" at bounding box center [1267, 607] width 273 height 34
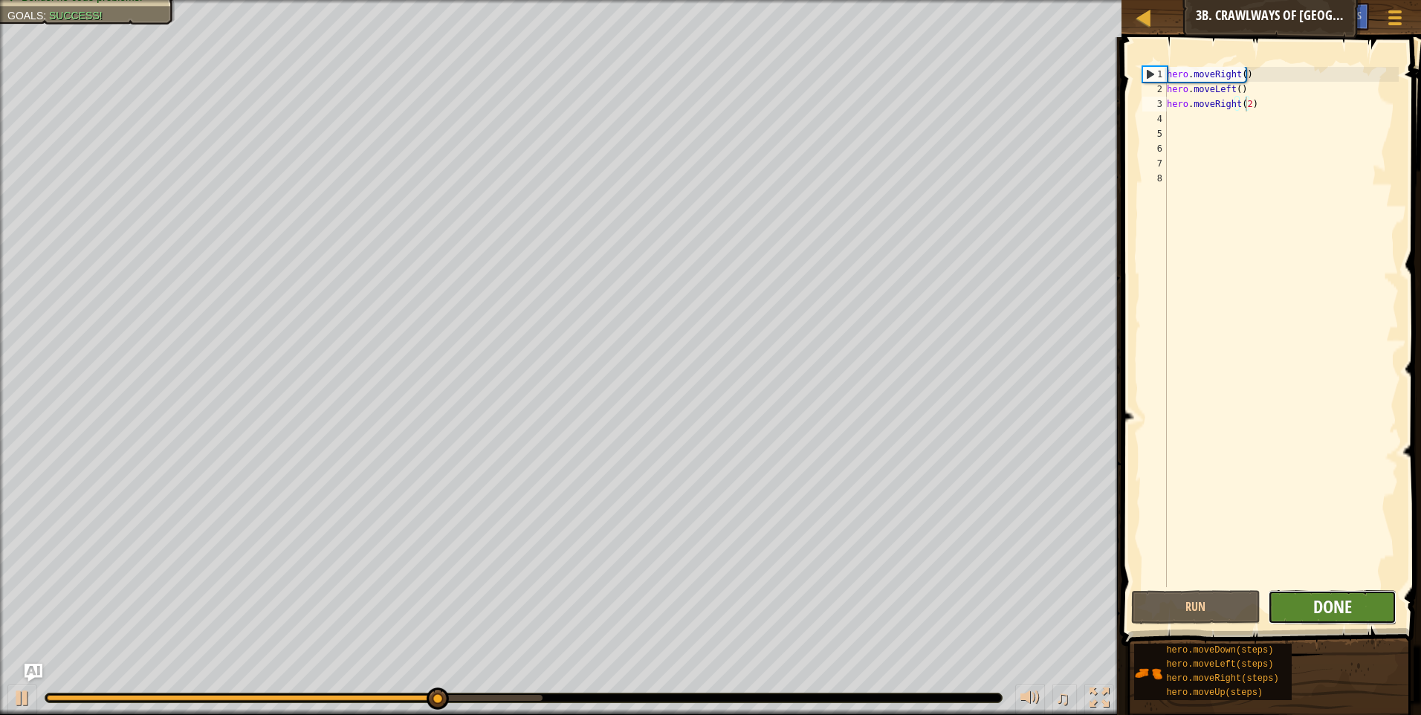
click at [1335, 609] on span "Done" at bounding box center [1333, 607] width 39 height 24
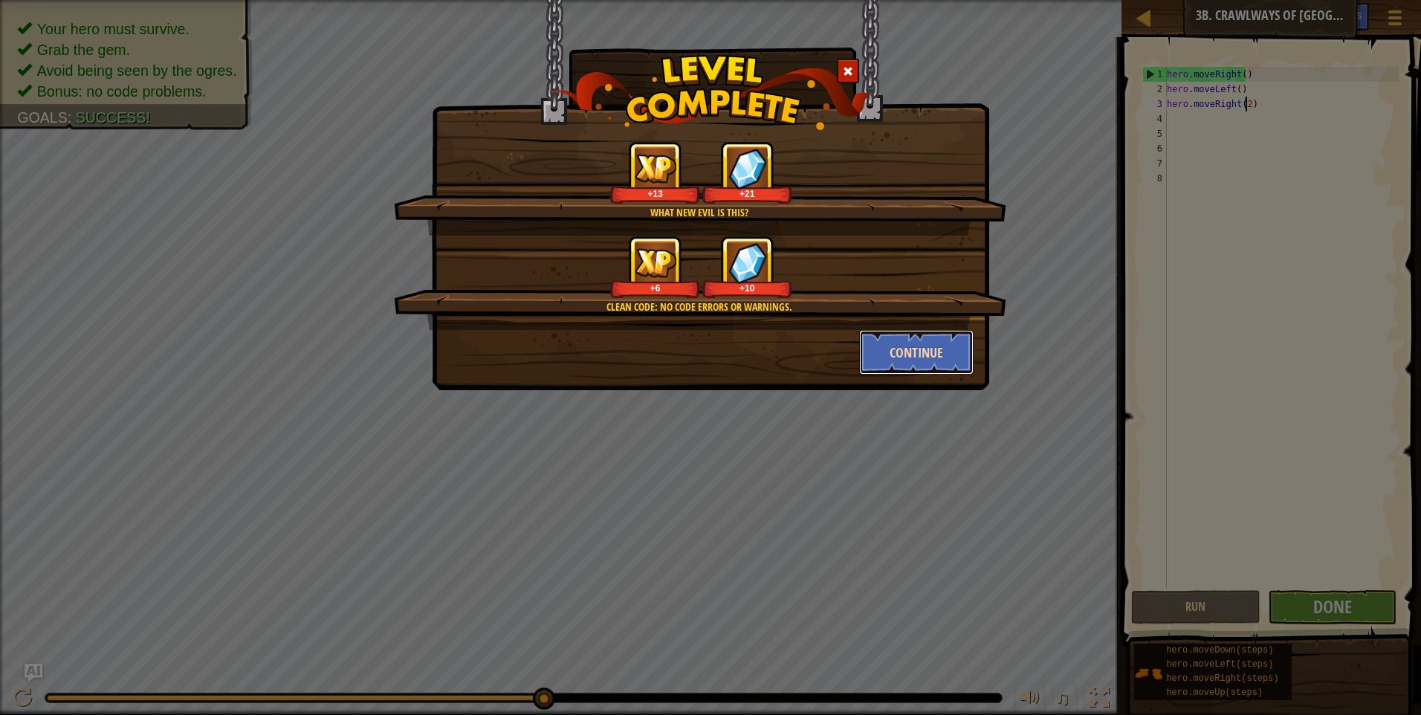
click at [914, 346] on button "Continue" at bounding box center [916, 352] width 115 height 45
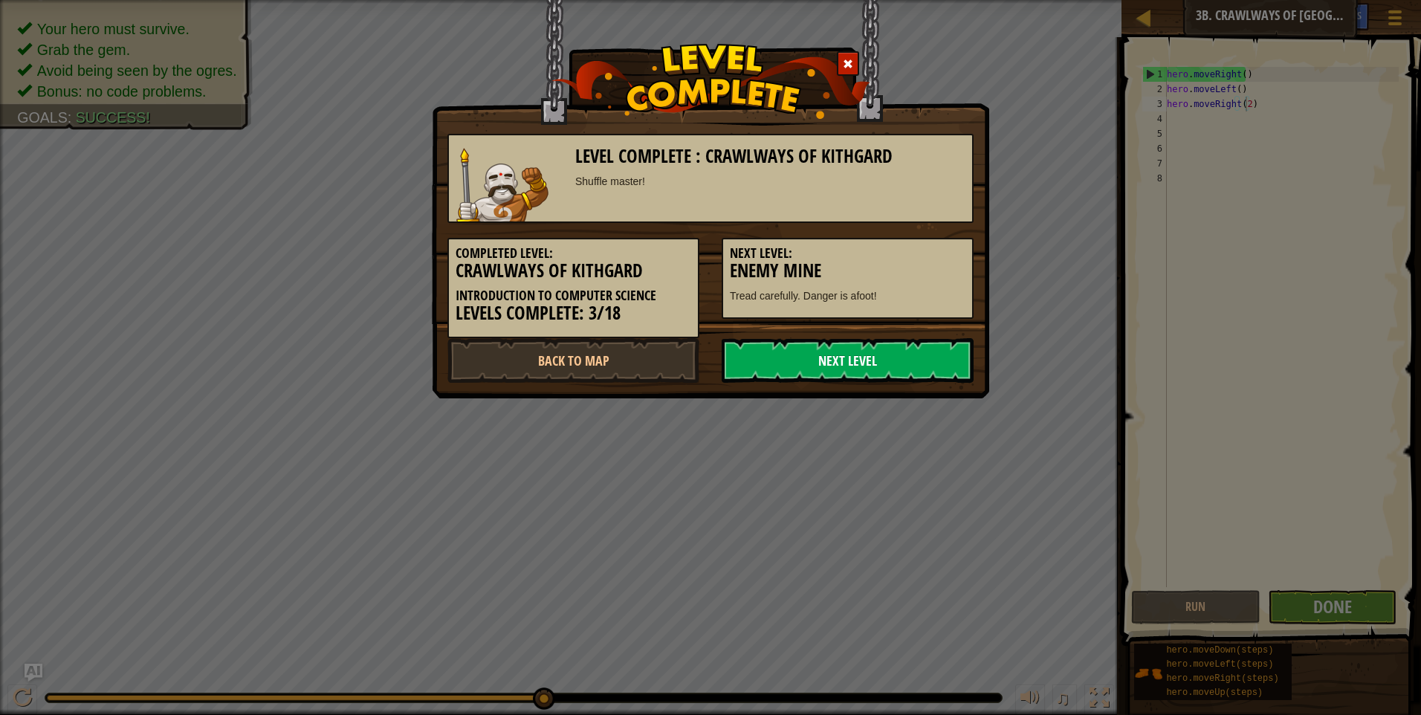
click at [899, 352] on link "Next Level" at bounding box center [848, 360] width 252 height 45
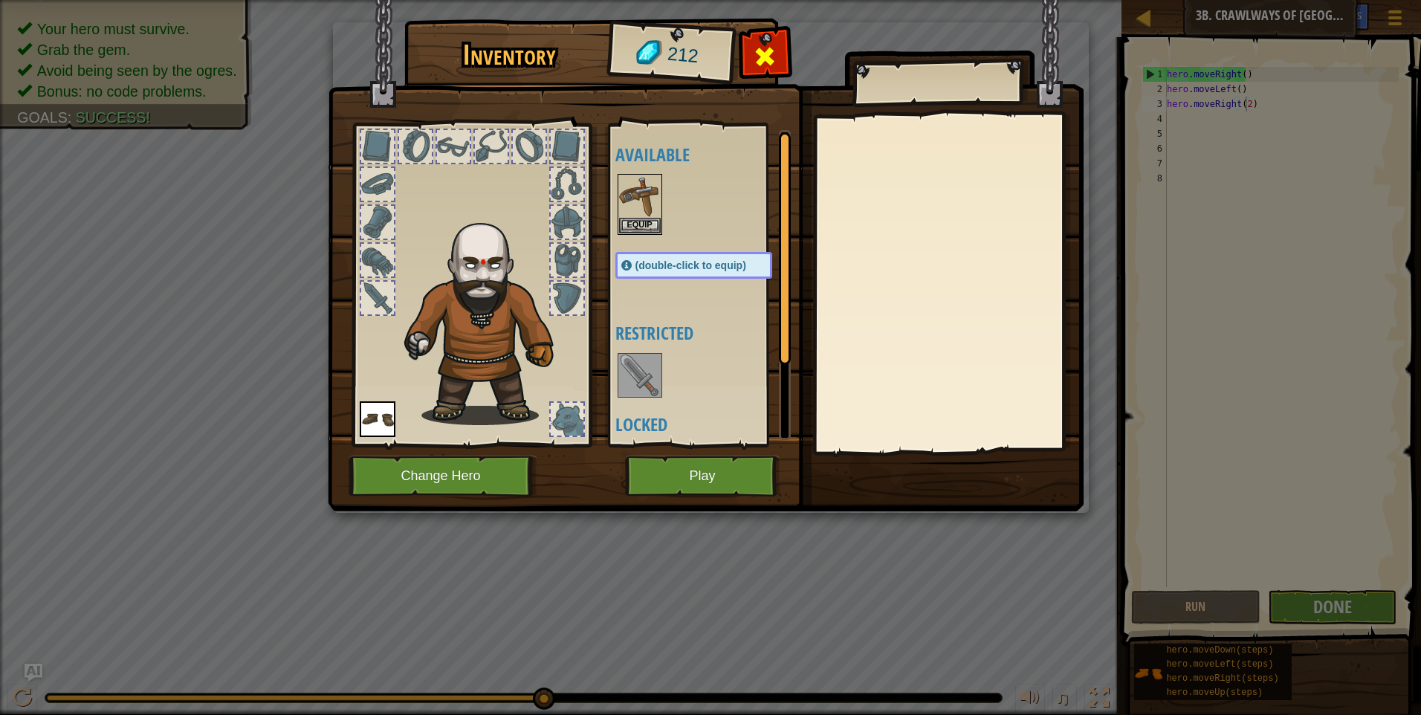
click at [781, 64] on div at bounding box center [765, 60] width 47 height 47
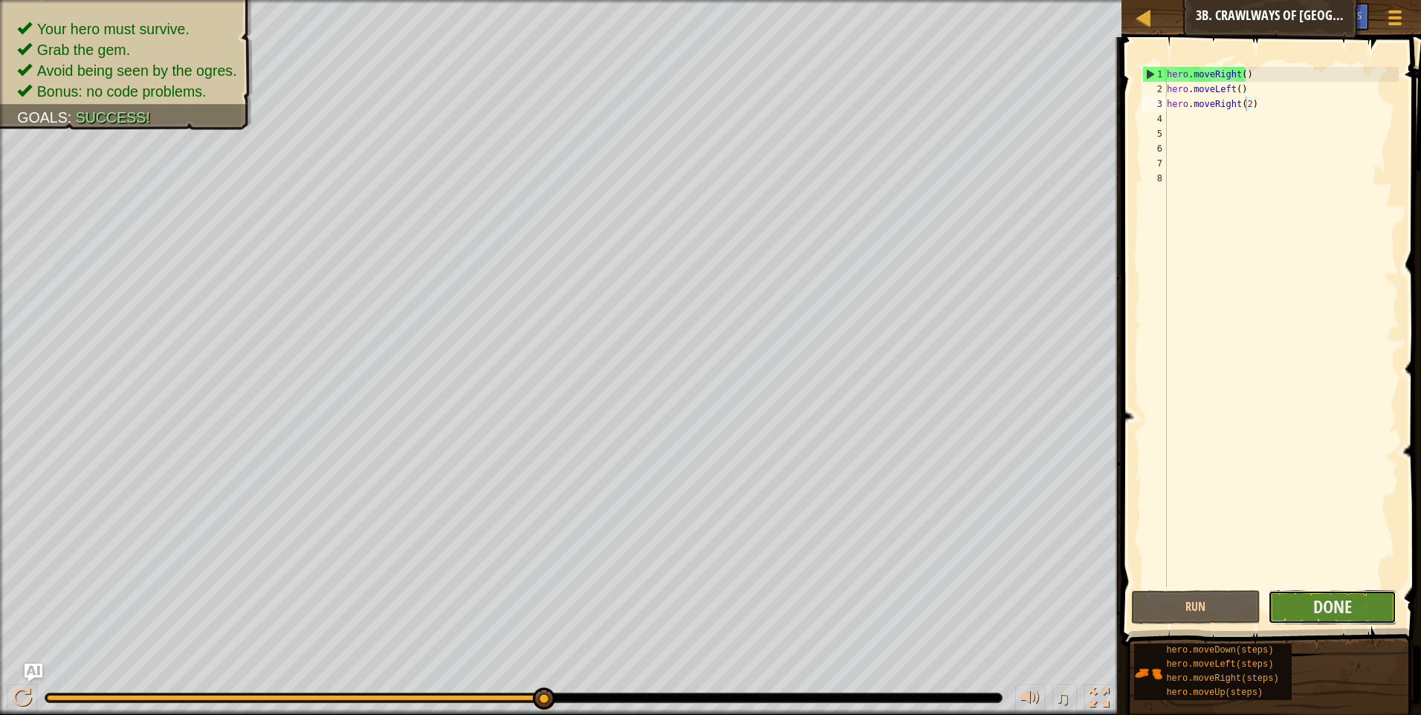
click at [1307, 598] on button "Done" at bounding box center [1332, 607] width 129 height 34
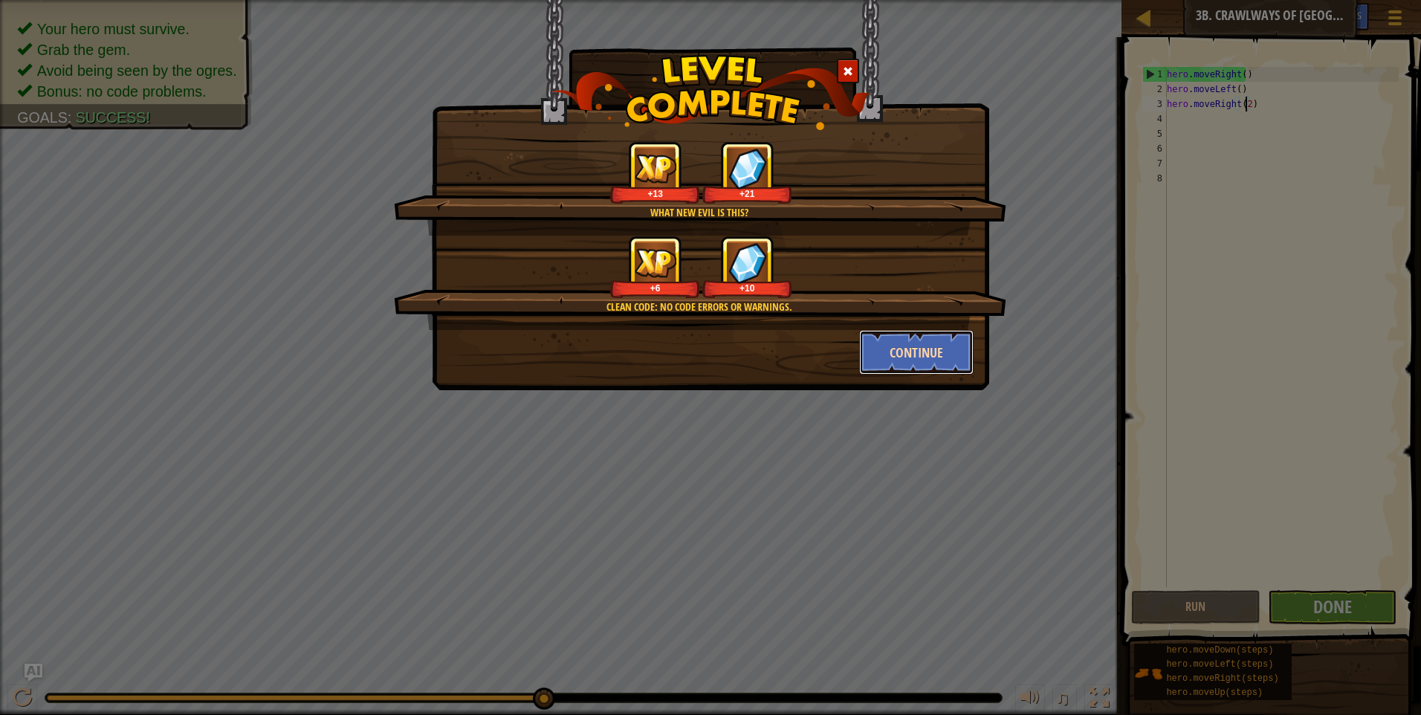
click at [916, 335] on button "Continue" at bounding box center [916, 352] width 115 height 45
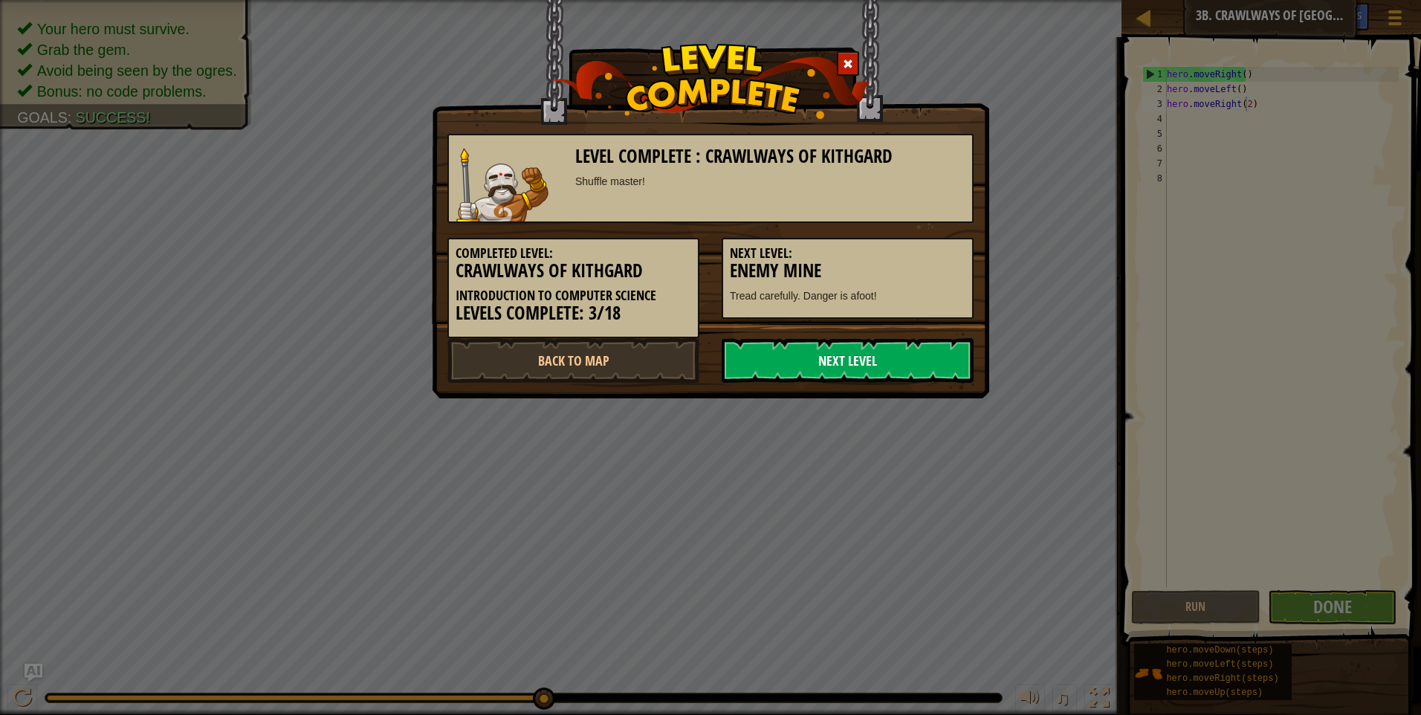
click at [902, 357] on link "Next Level" at bounding box center [848, 360] width 252 height 45
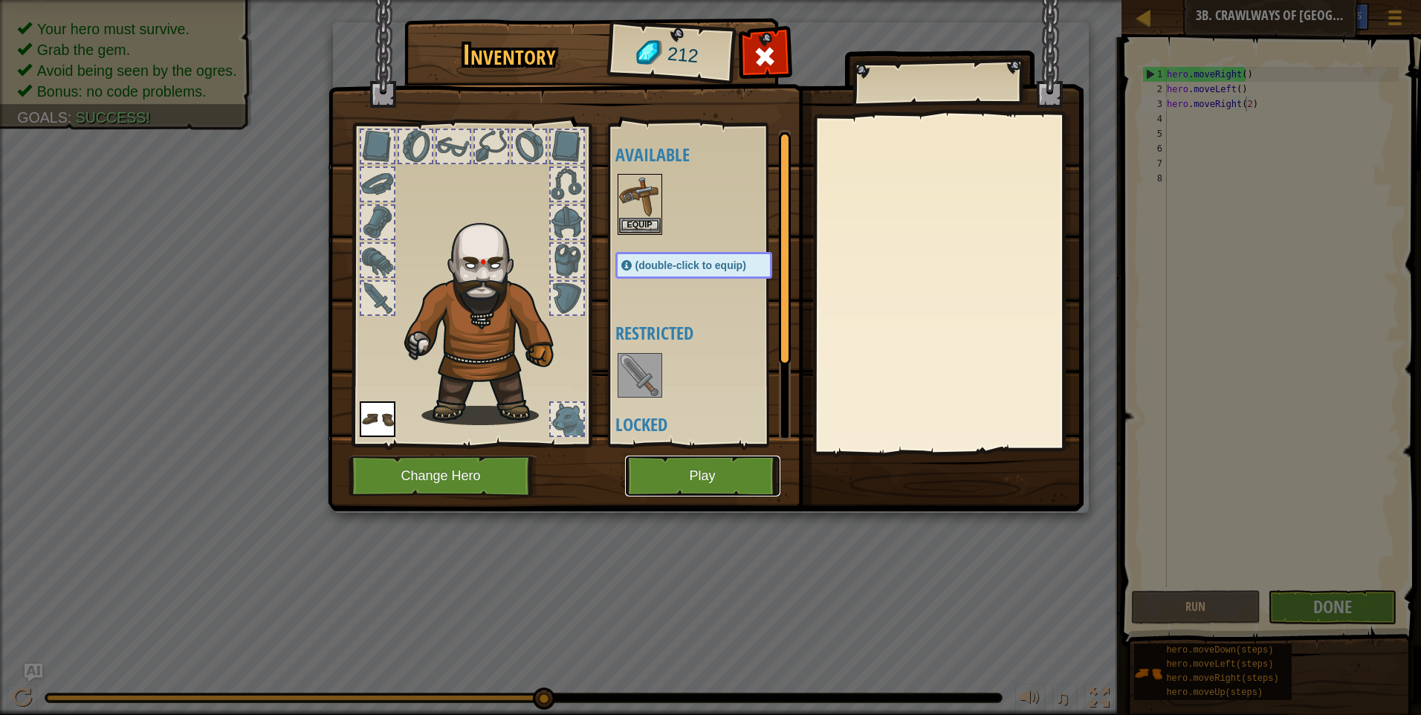
click at [681, 469] on button "Play" at bounding box center [702, 476] width 155 height 41
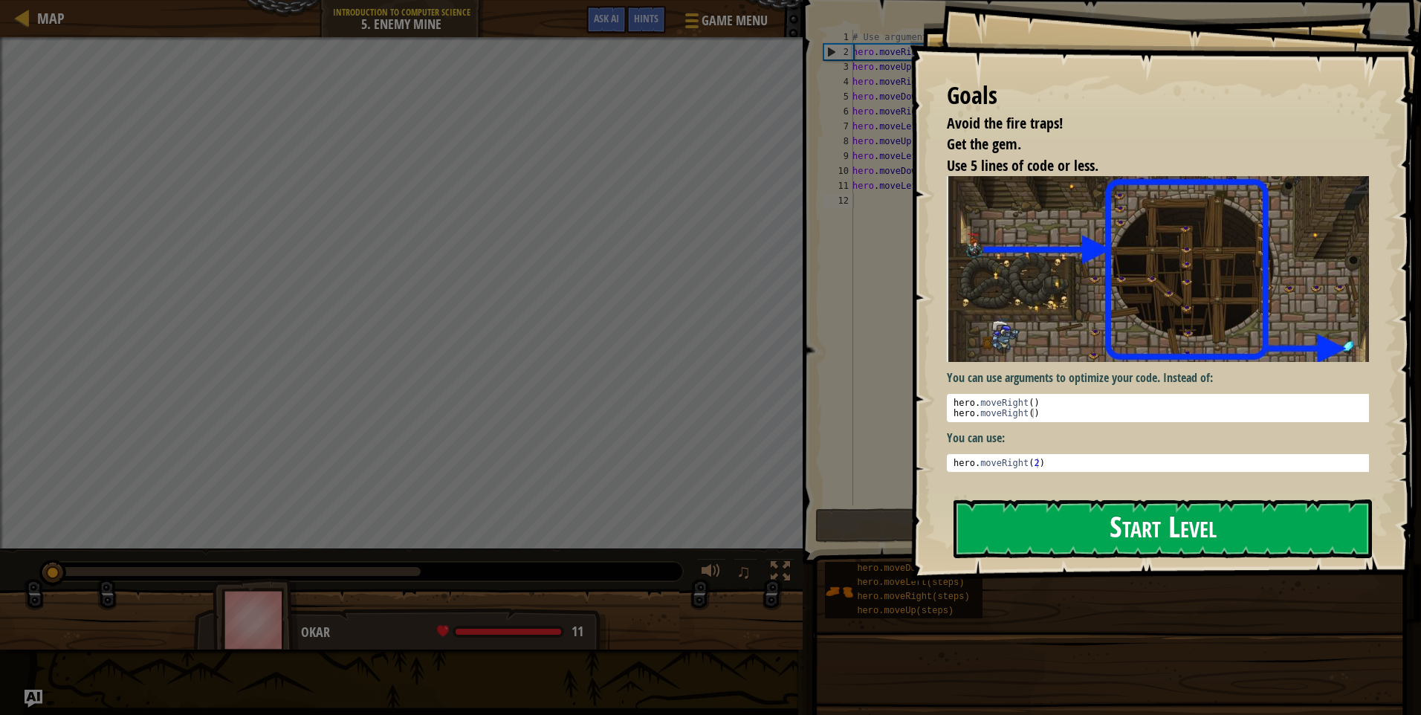
click at [1143, 537] on button "Start Level" at bounding box center [1163, 529] width 419 height 59
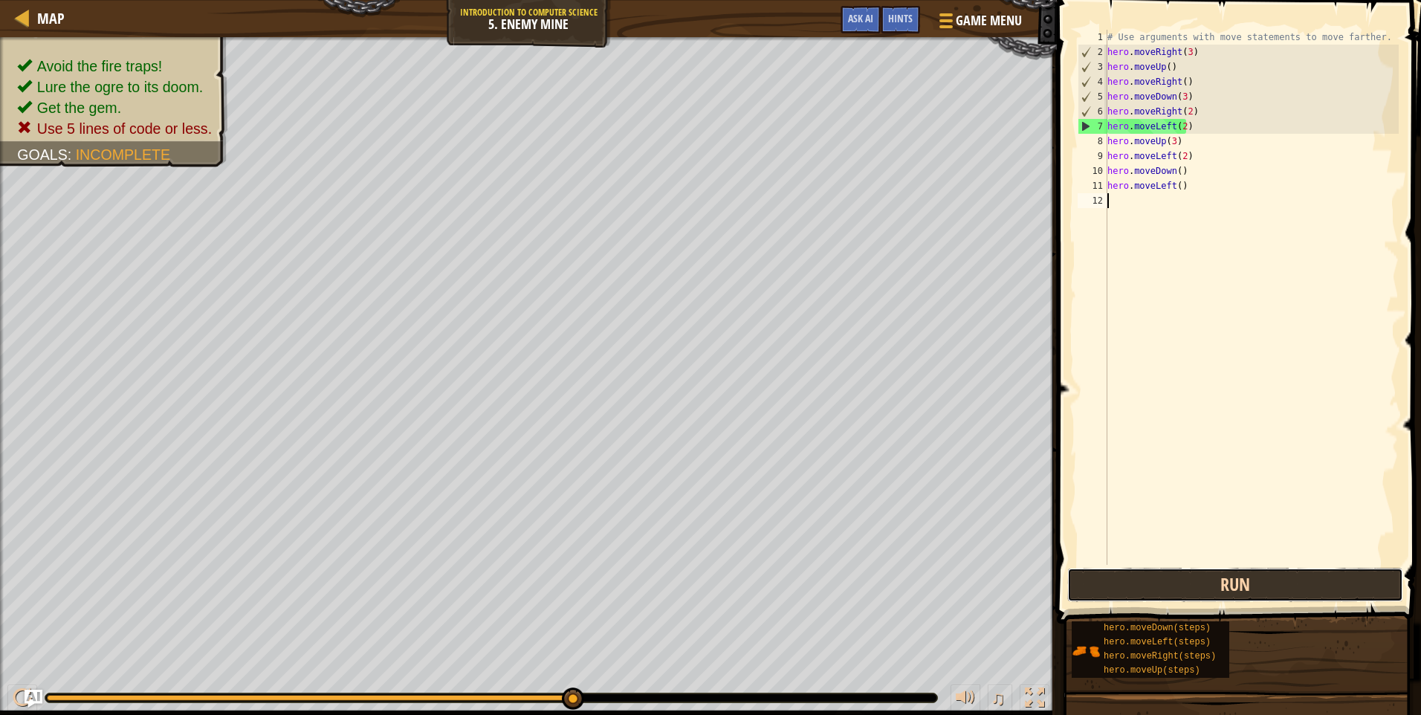
drag, startPoint x: 347, startPoint y: 714, endPoint x: 1263, endPoint y: 582, distance: 925.3
click at [1263, 582] on button "Run" at bounding box center [1235, 585] width 336 height 34
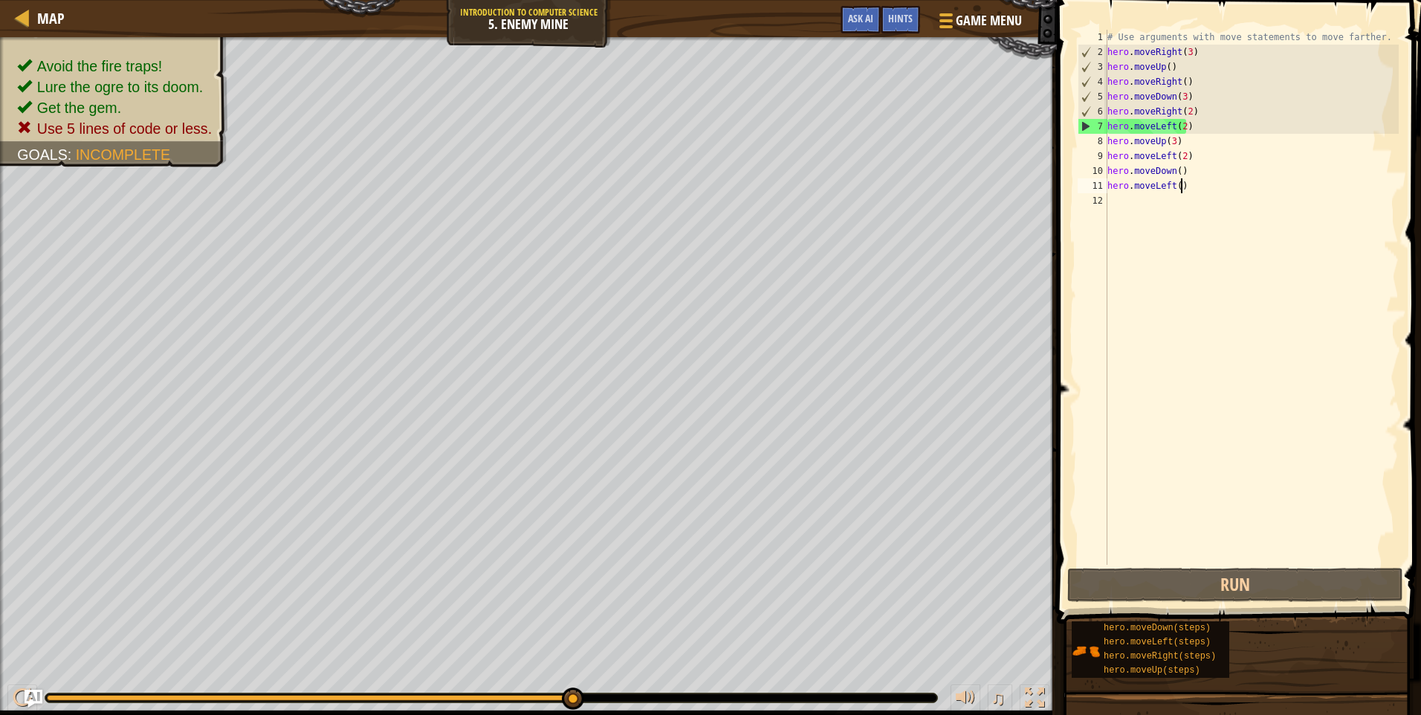
click at [1189, 181] on div "# Use arguments with move statements to move farther. hero . moveRight ( 3 ) he…" at bounding box center [1252, 312] width 294 height 565
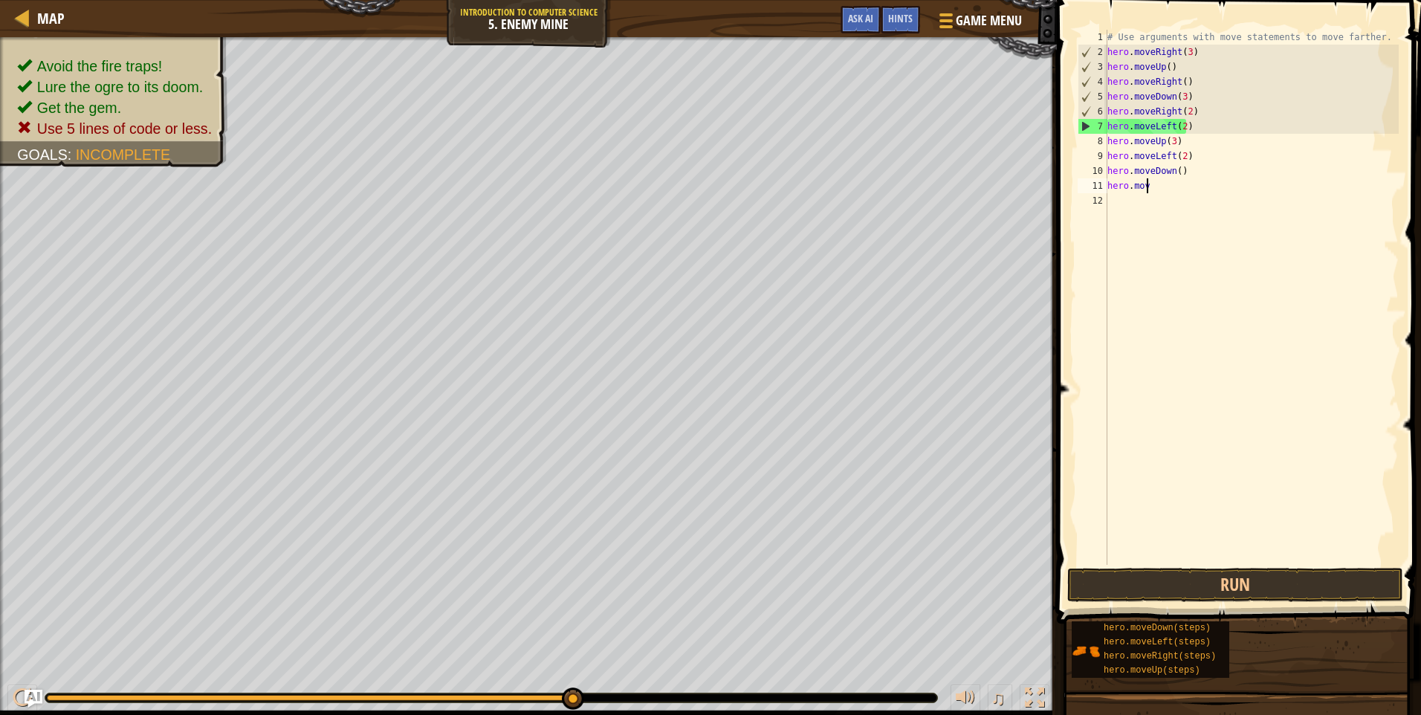
type textarea "h"
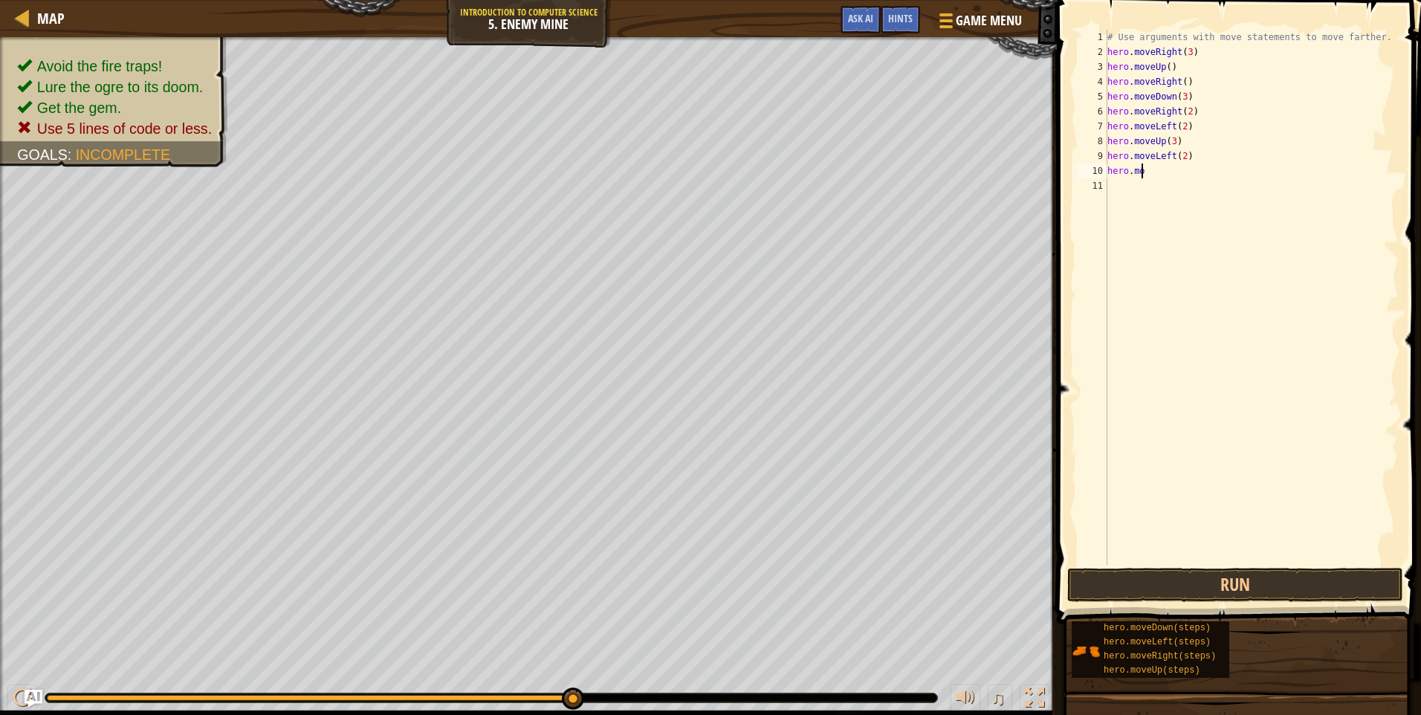
type textarea "h"
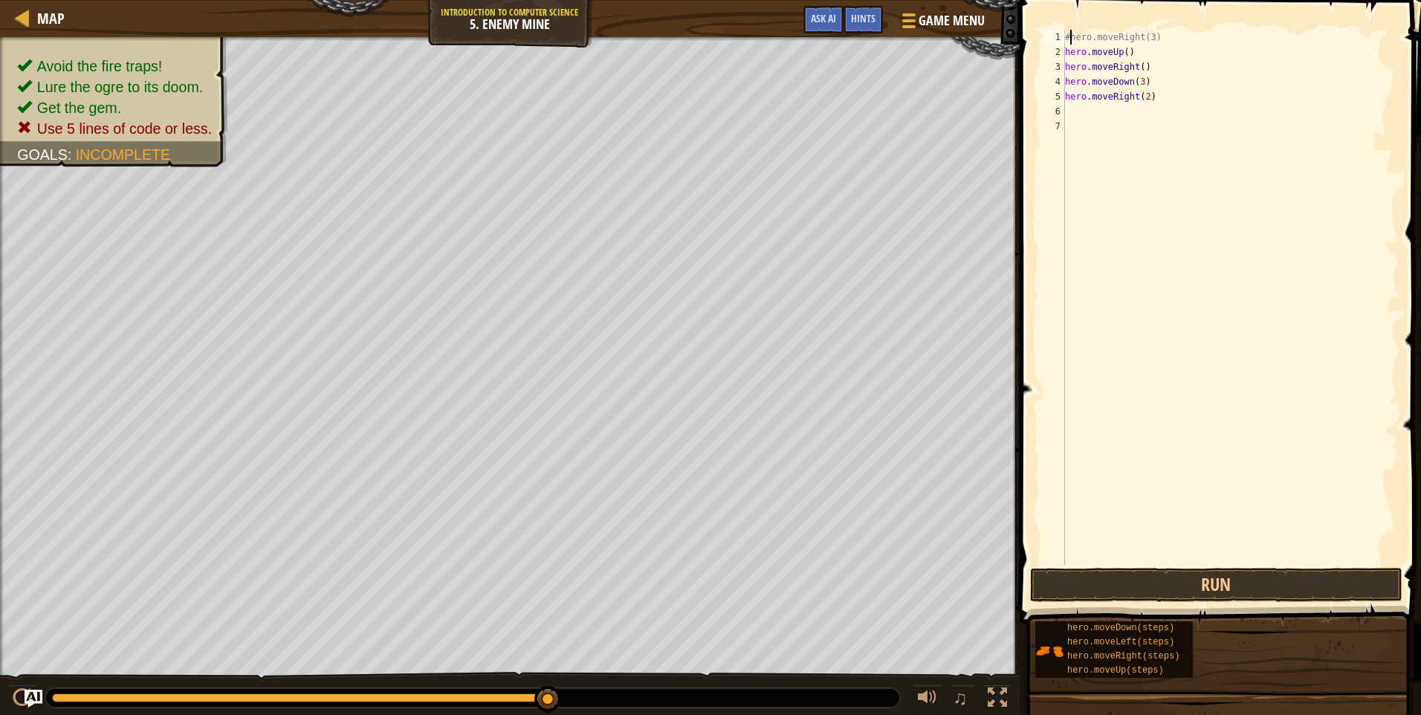
type textarea "hero.moveRight(3)"
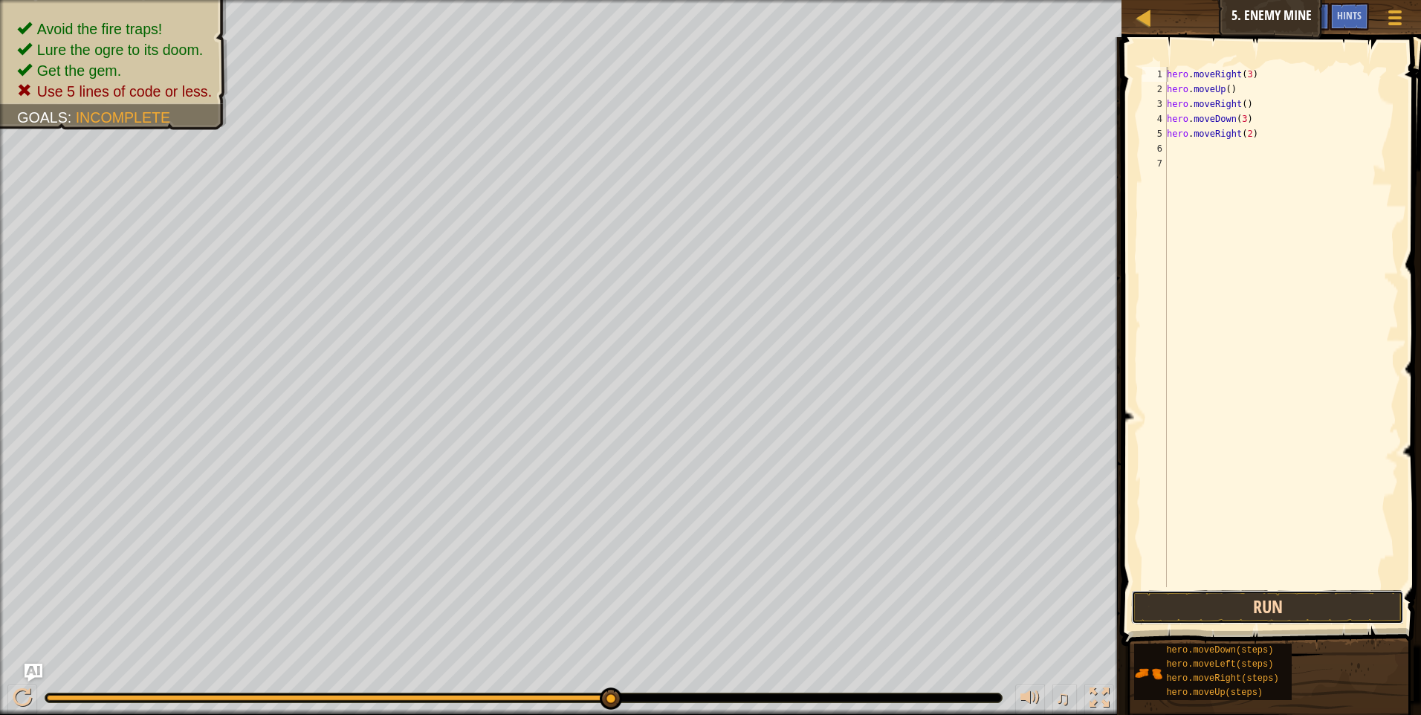
click at [1333, 601] on button "Run" at bounding box center [1267, 607] width 273 height 34
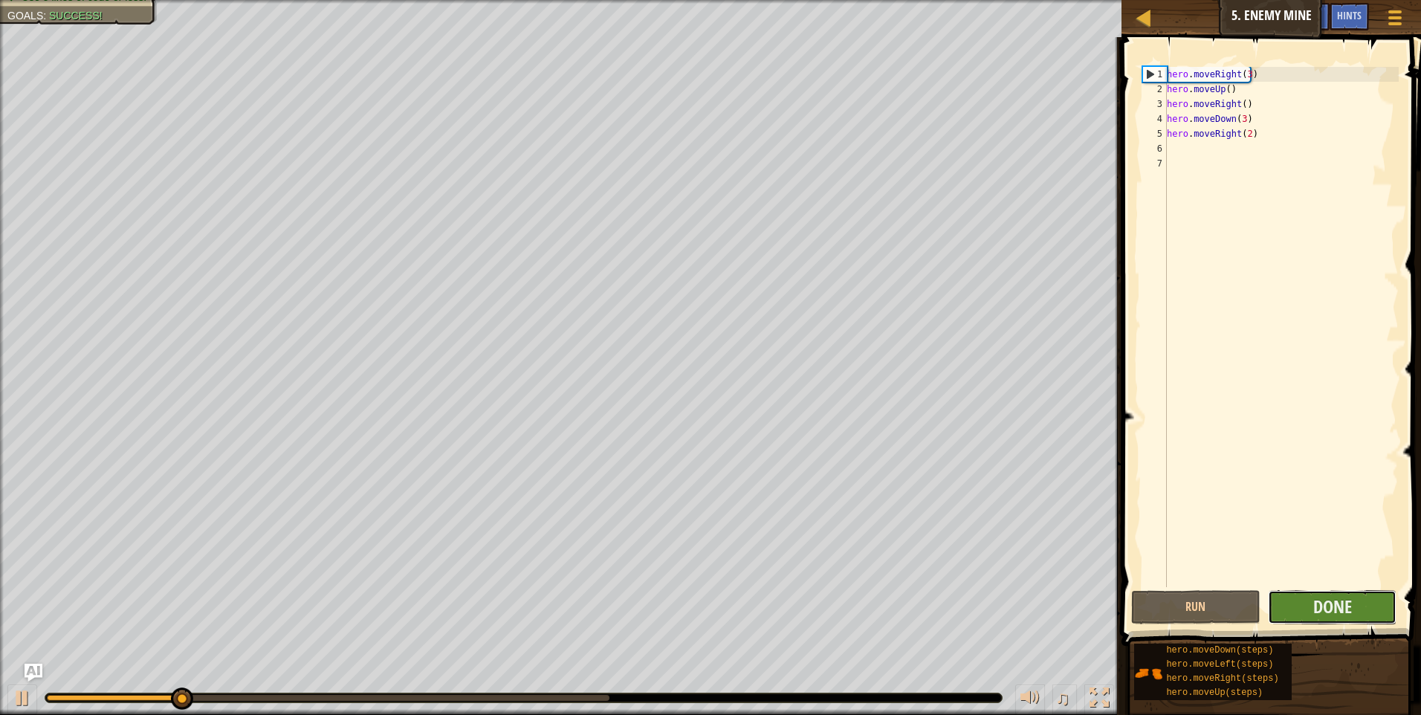
click at [1358, 598] on button "Done" at bounding box center [1332, 607] width 129 height 34
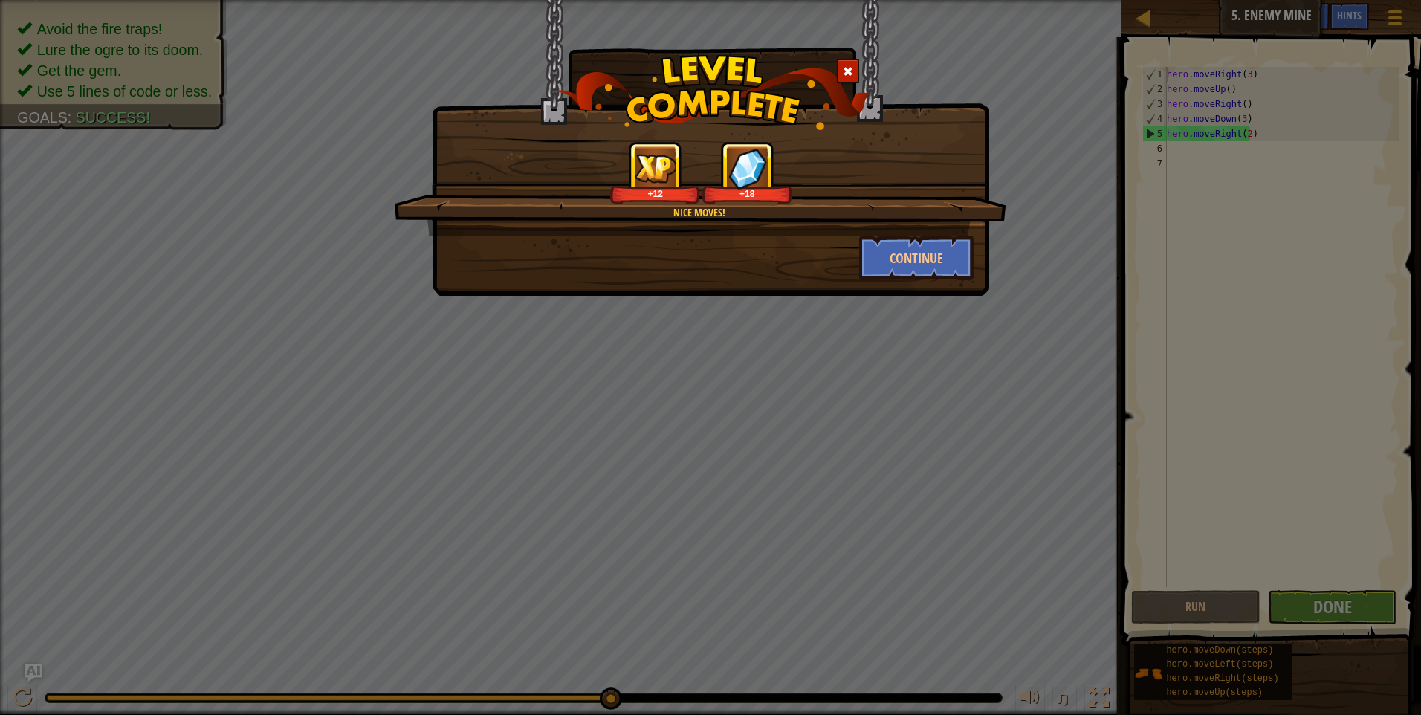
click at [1366, 598] on div "Nice moves! +12 +18 Continue" at bounding box center [710, 357] width 1421 height 715
click at [943, 259] on button "Continue" at bounding box center [916, 258] width 115 height 45
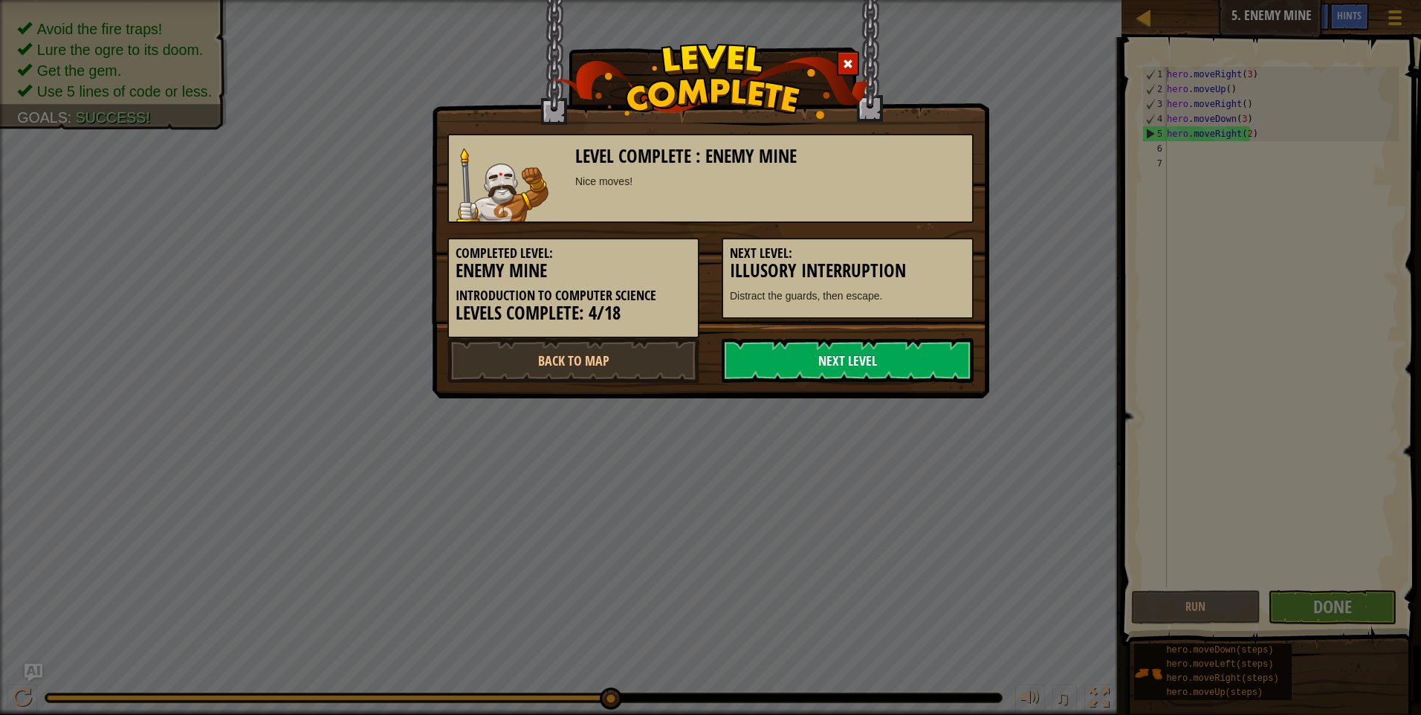
click at [919, 359] on link "Next Level" at bounding box center [848, 360] width 252 height 45
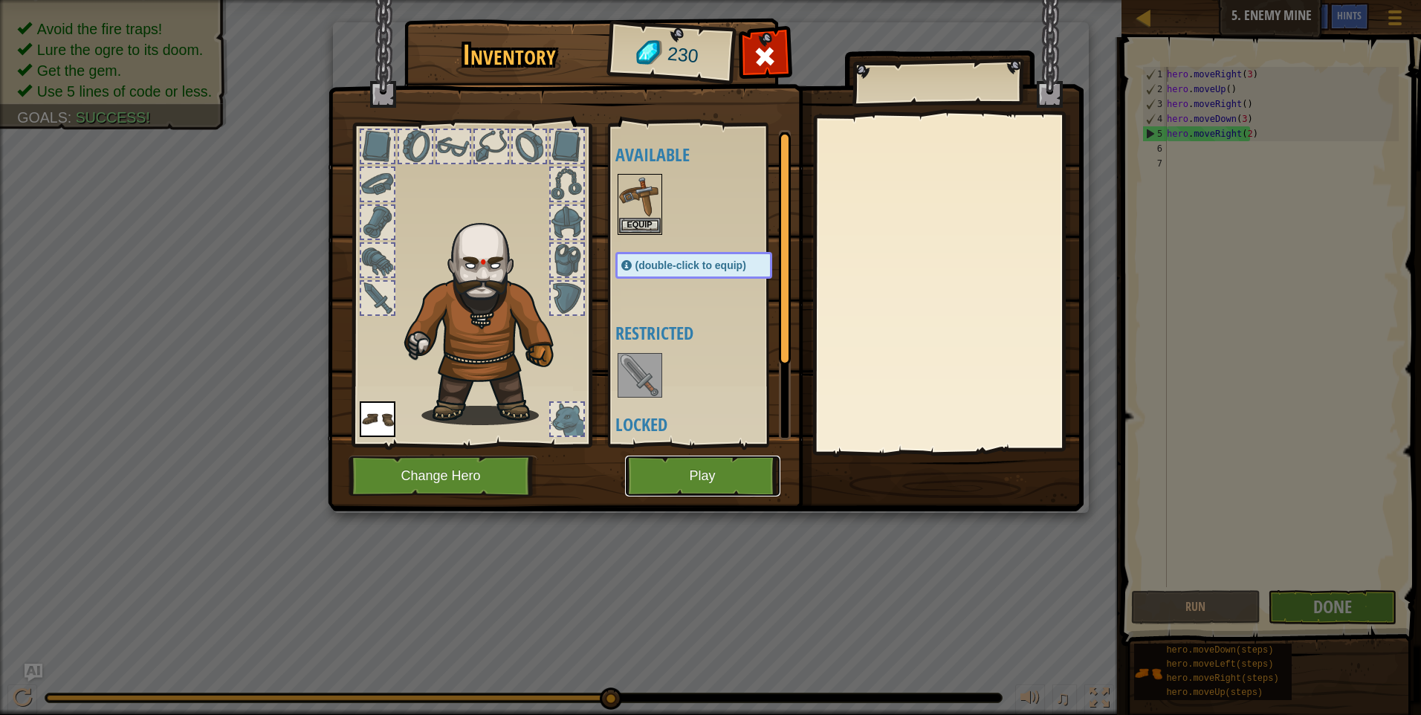
click at [714, 473] on button "Play" at bounding box center [702, 476] width 155 height 41
